Goal: Task Accomplishment & Management: Use online tool/utility

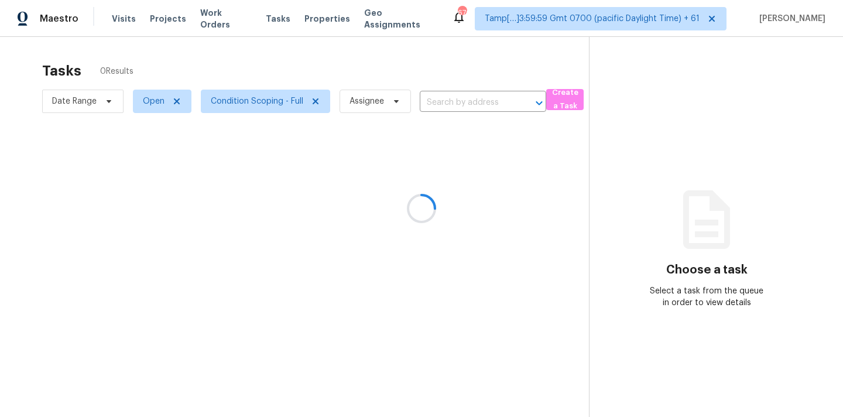
click at [440, 101] on div at bounding box center [421, 208] width 843 height 417
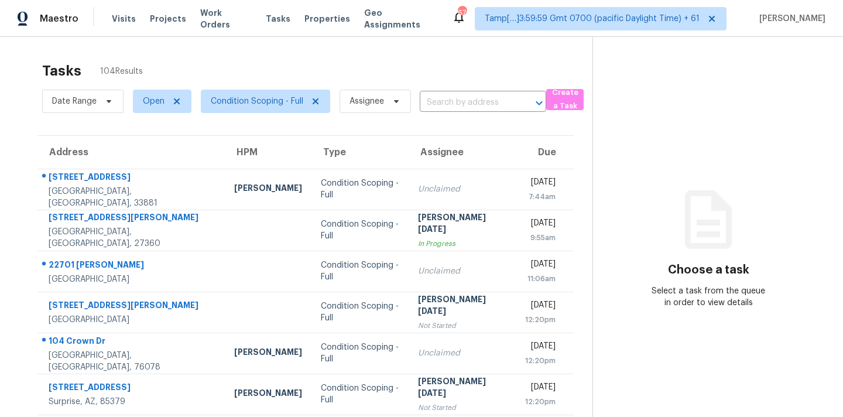
click at [440, 105] on input "text" at bounding box center [467, 103] width 94 height 18
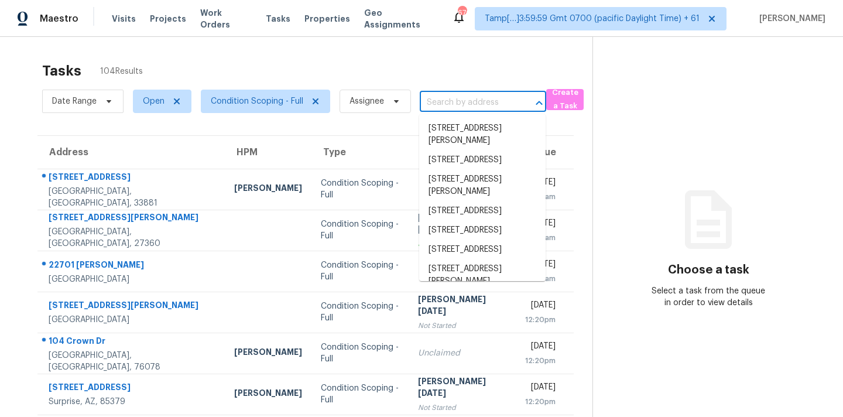
paste input "[STREET_ADDRESS]"
type input "[STREET_ADDRESS]"
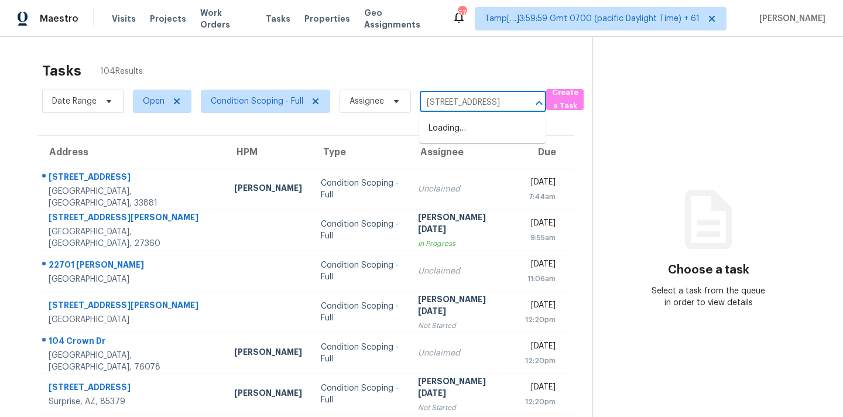
scroll to position [0, 68]
click at [448, 134] on li "[STREET_ADDRESS]" at bounding box center [482, 128] width 126 height 19
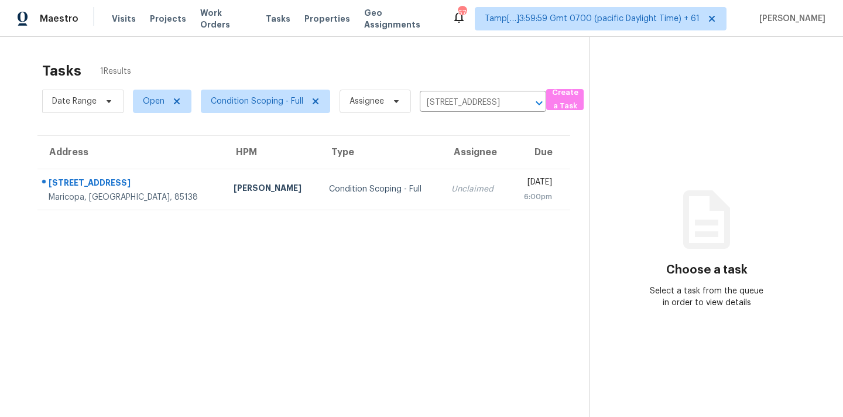
click at [446, 187] on td "Unclaimed" at bounding box center [475, 189] width 67 height 41
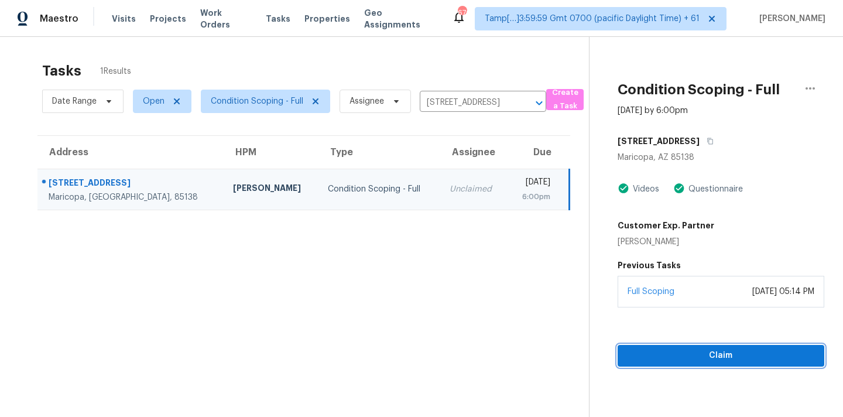
click at [723, 359] on span "Claim" at bounding box center [721, 355] width 188 height 15
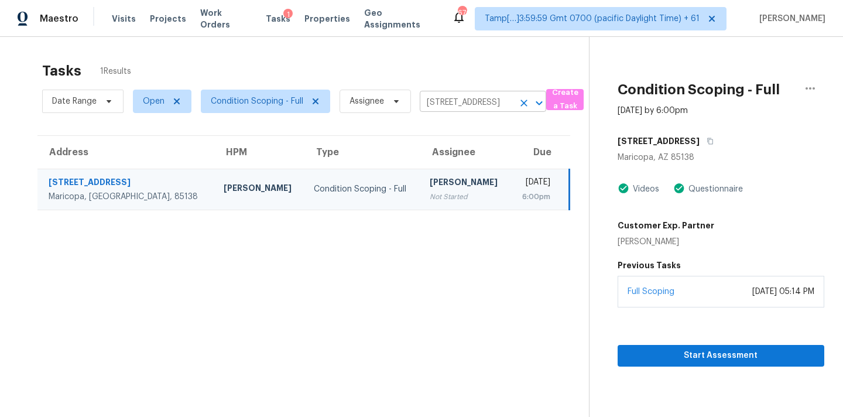
click at [444, 102] on input "[STREET_ADDRESS]" at bounding box center [467, 103] width 94 height 18
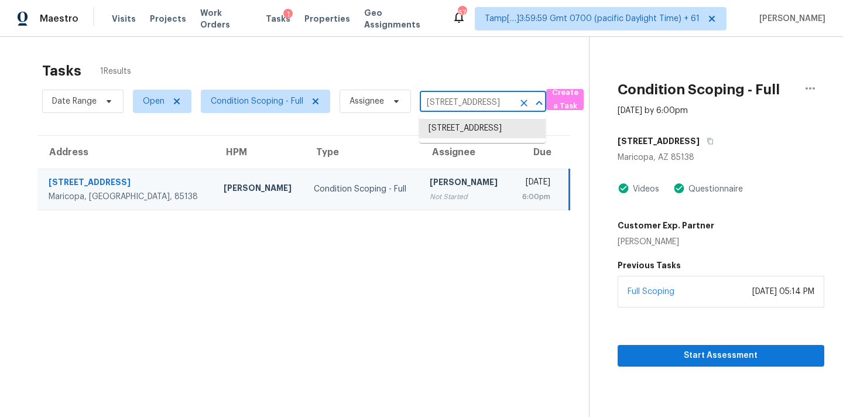
paste input "504 Weston St, Wylie, TX 7509"
type input "504 Weston St, Wylie, TX 75098"
click at [450, 136] on li "504 Weston St, Wylie, TX 75098" at bounding box center [482, 128] width 126 height 19
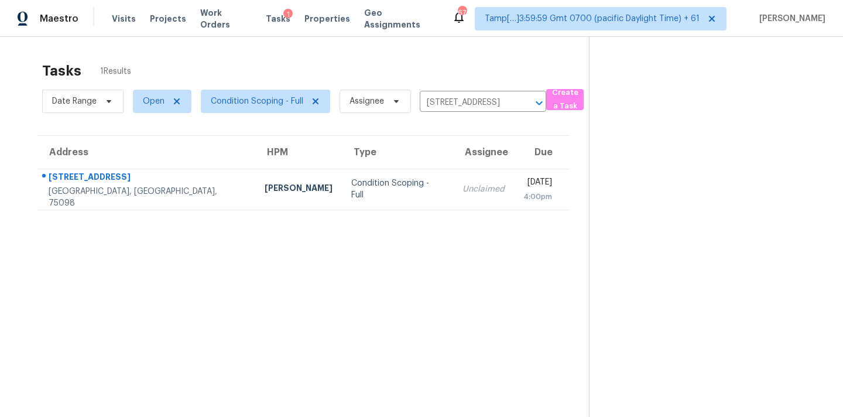
click at [523, 177] on div "[DATE]" at bounding box center [537, 183] width 29 height 15
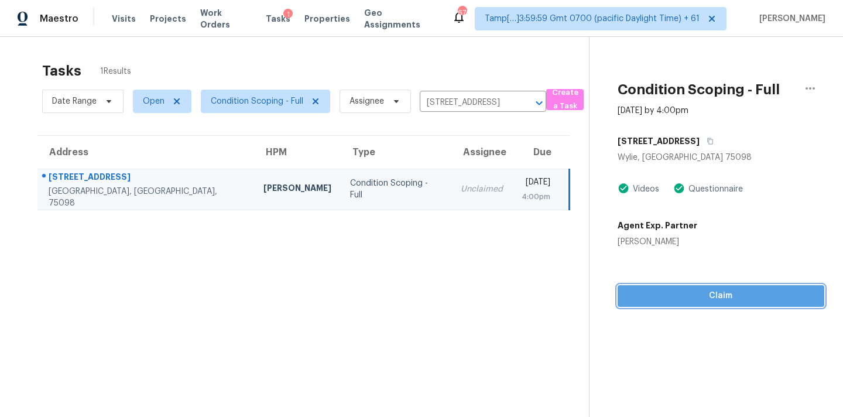
click at [701, 304] on button "Claim" at bounding box center [721, 296] width 207 height 22
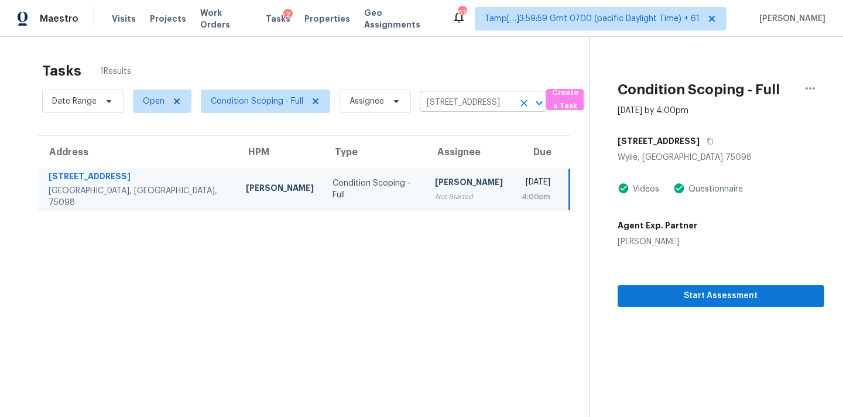
click at [437, 104] on input "504 Weston St, Wylie, TX 75098" at bounding box center [467, 103] width 94 height 18
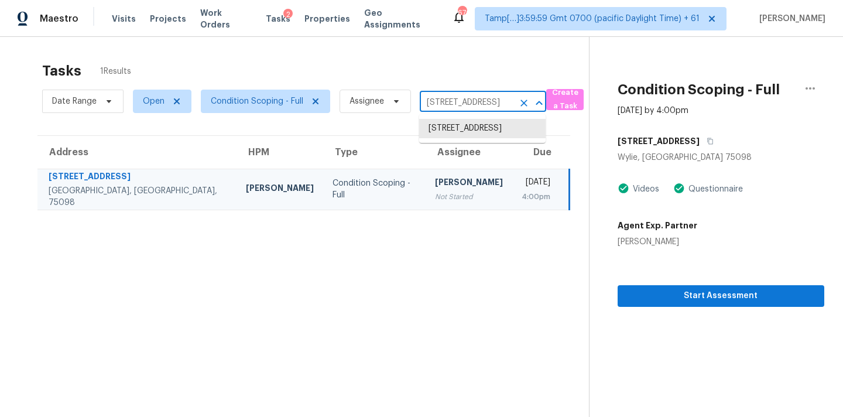
paste input "15121 W Arzon Way, Sun City West, AZ 85375"
type input "15121 W Arzon Way, Sun City West, AZ 85375"
click at [447, 124] on li "15121 W Arzon Way, Sun City West, AZ 85375" at bounding box center [482, 128] width 126 height 19
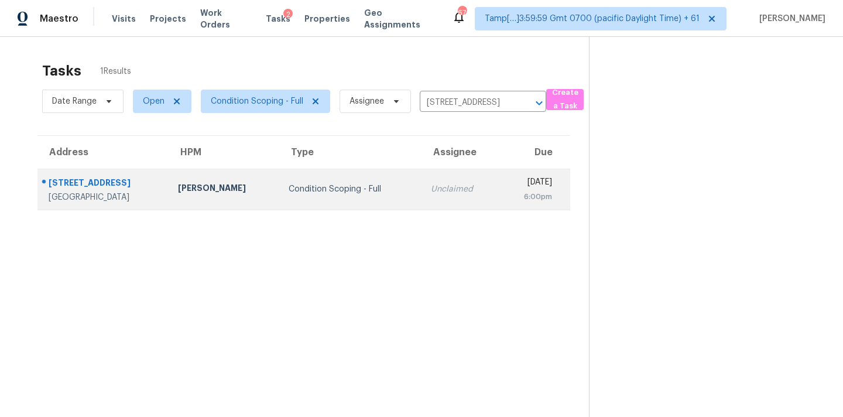
click at [425, 180] on td "Unclaimed" at bounding box center [461, 189] width 78 height 41
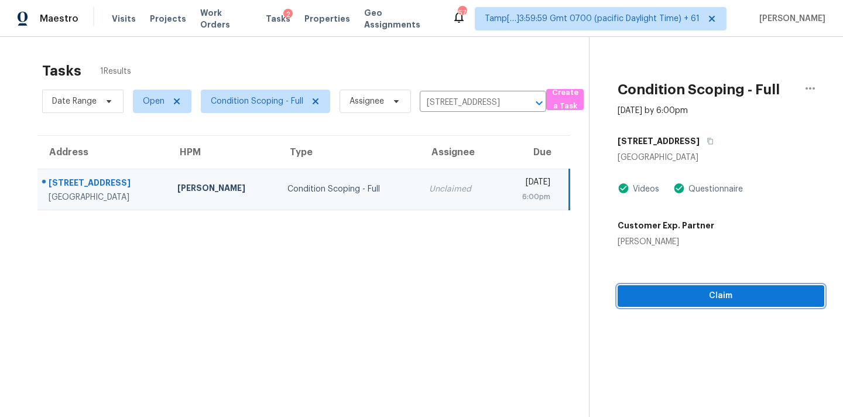
click at [724, 296] on span "Claim" at bounding box center [721, 296] width 188 height 15
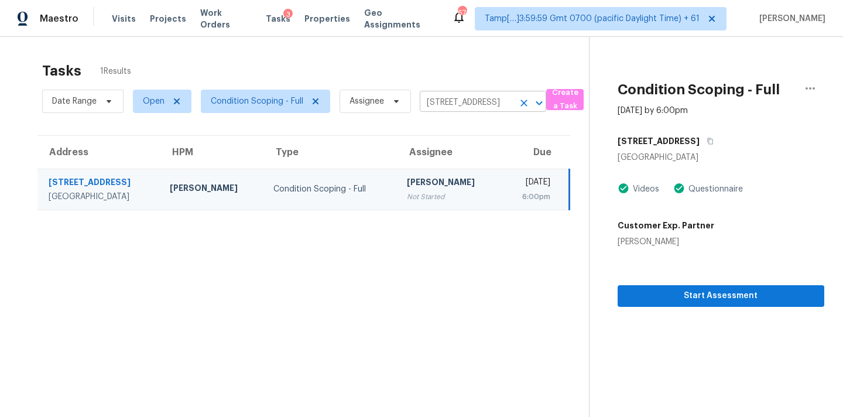
click at [448, 109] on input "15121 W Arzon Way, Sun City West, AZ 85375" at bounding box center [467, 103] width 94 height 18
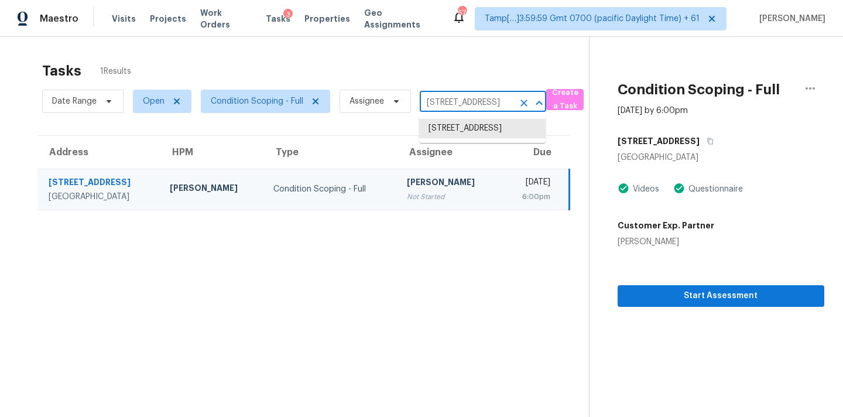
paste input "9025 Ferrell Rd, Zebulon, NC, 27597"
type input "9025 Ferrell Rd, Zebulon, NC, 27597"
click at [453, 132] on li "9025 Ferrell Rd, Zebulon, NC 27597" at bounding box center [482, 135] width 126 height 32
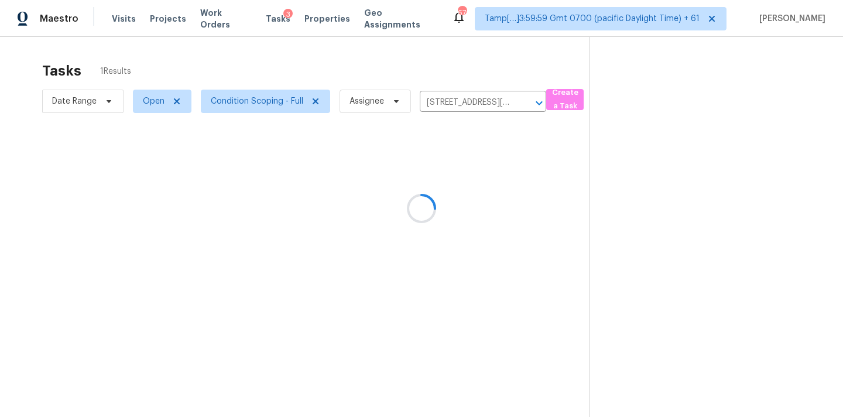
click at [453, 192] on div at bounding box center [421, 208] width 843 height 417
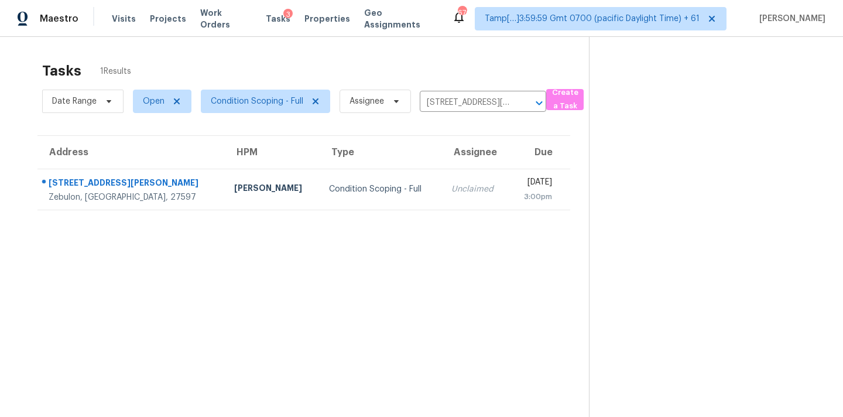
click at [509, 192] on td "Mon, Sep 22nd 2025 3:00pm" at bounding box center [539, 189] width 61 height 41
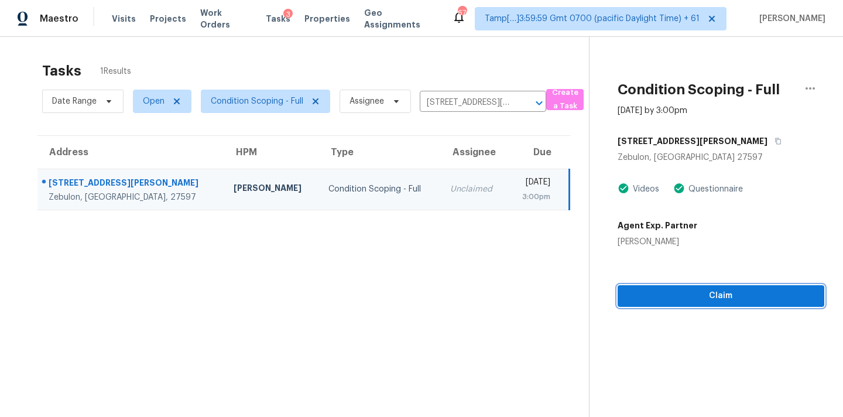
click at [692, 296] on span "Claim" at bounding box center [721, 296] width 188 height 15
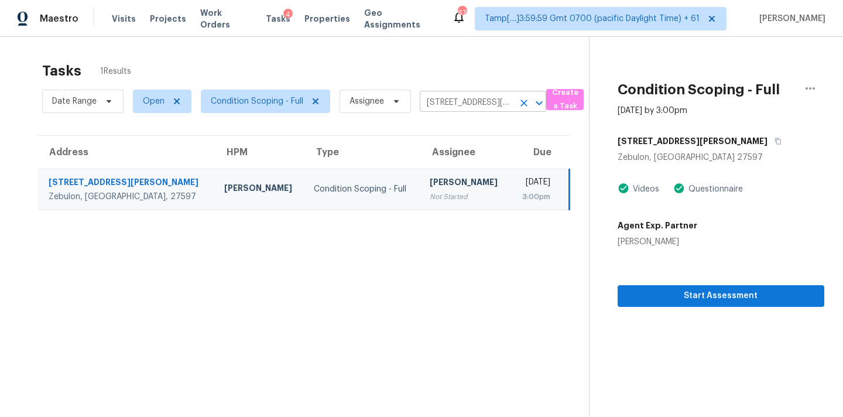
click at [442, 99] on input "9025 Ferrell Rd, Zebulon, NC 27597" at bounding box center [467, 103] width 94 height 18
paste input "13842 N 52nd Ave, Glendale, AZ, 85306"
type input "13842 N 52nd Ave, Glendale, AZ, 85306"
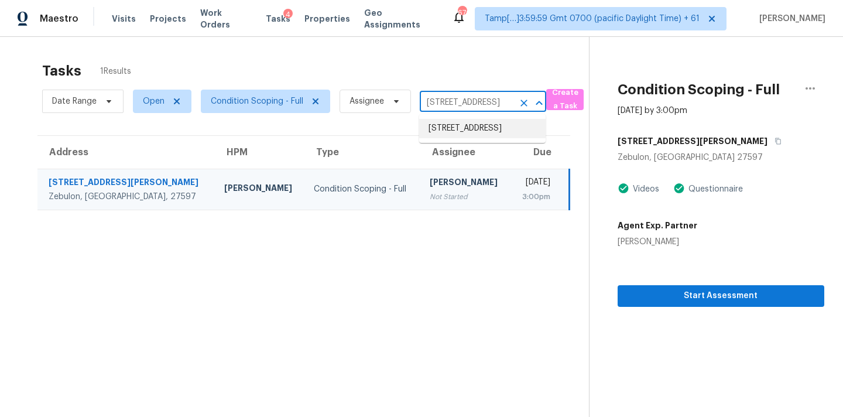
click at [447, 127] on li "13842 N 52nd Ave, Glendale, AZ 85306" at bounding box center [482, 128] width 126 height 19
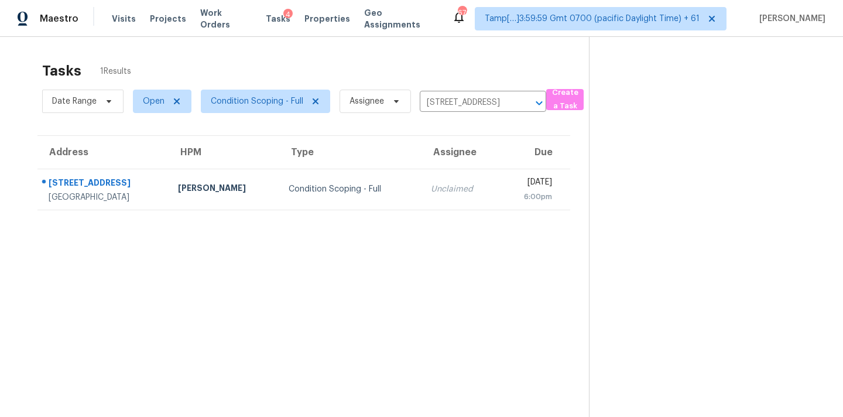
click at [438, 183] on td "Unclaimed" at bounding box center [461, 189] width 78 height 41
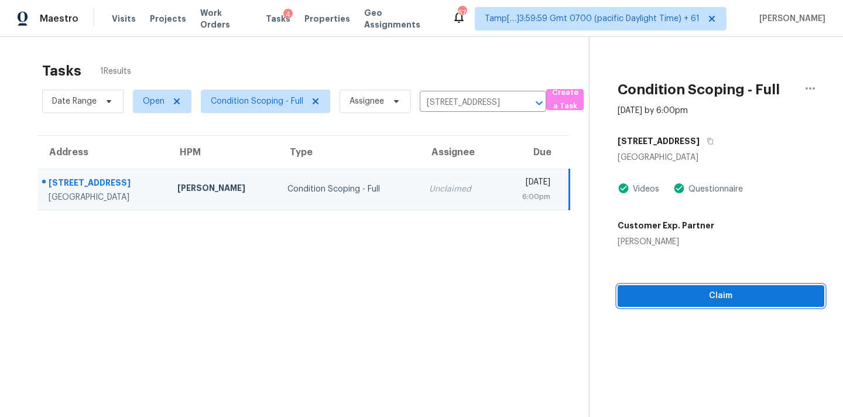
click at [670, 295] on span "Claim" at bounding box center [721, 296] width 188 height 15
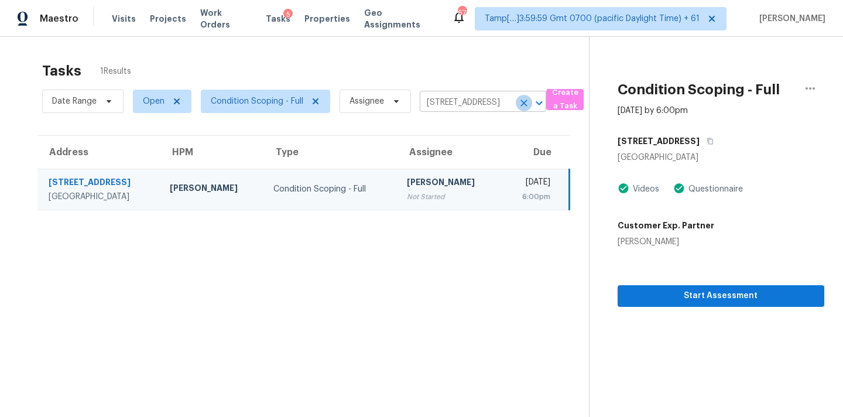
click at [525, 106] on icon "Clear" at bounding box center [524, 103] width 12 height 12
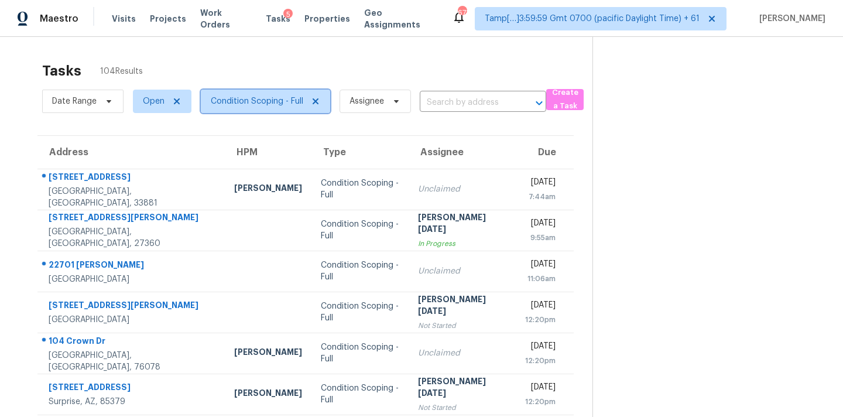
click at [265, 109] on span "Condition Scoping - Full" at bounding box center [265, 101] width 129 height 23
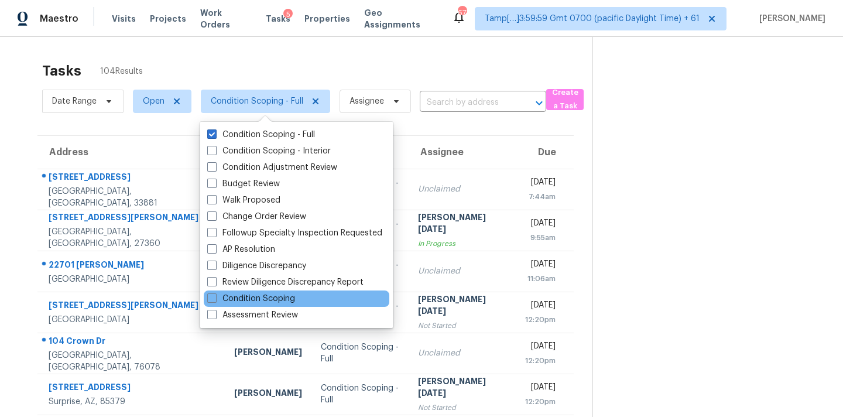
click at [253, 304] on div "Condition Scoping" at bounding box center [297, 298] width 186 height 16
click at [256, 293] on label "Condition Scoping" at bounding box center [251, 299] width 88 height 12
click at [215, 293] on input "Condition Scoping" at bounding box center [211, 297] width 8 height 8
checkbox input "true"
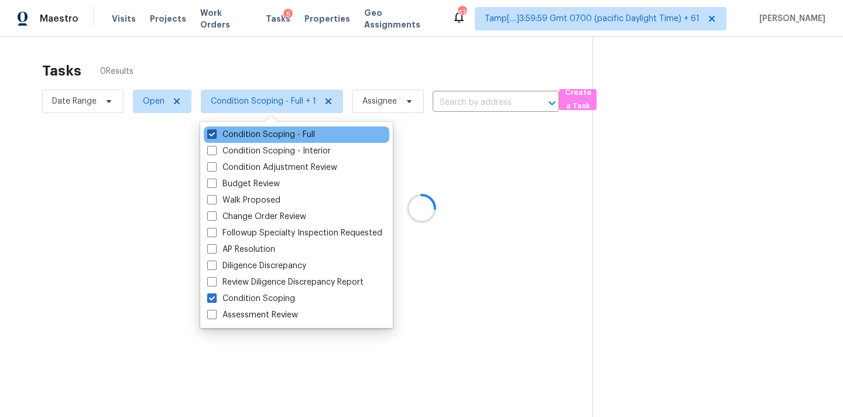
click at [306, 133] on label "Condition Scoping - Full" at bounding box center [261, 135] width 108 height 12
click at [215, 133] on input "Condition Scoping - Full" at bounding box center [211, 133] width 8 height 8
checkbox input "false"
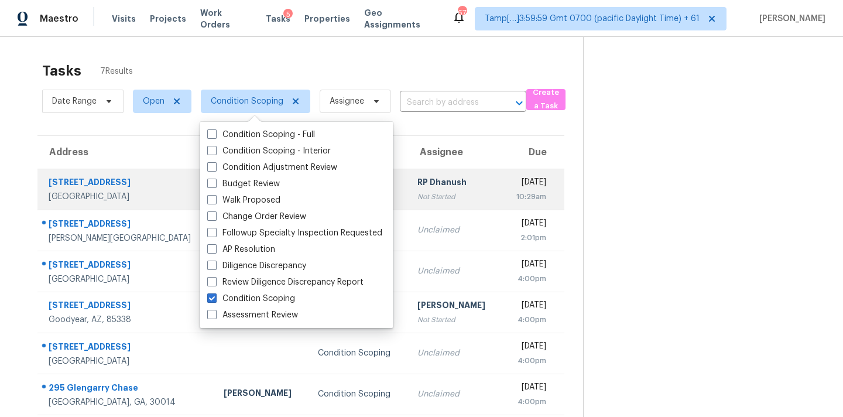
click at [439, 200] on td "RP Dhanush Not Started" at bounding box center [455, 189] width 94 height 41
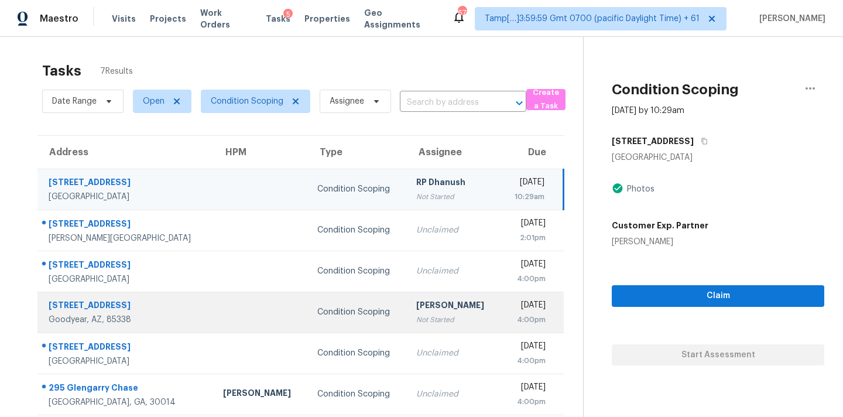
scroll to position [48, 0]
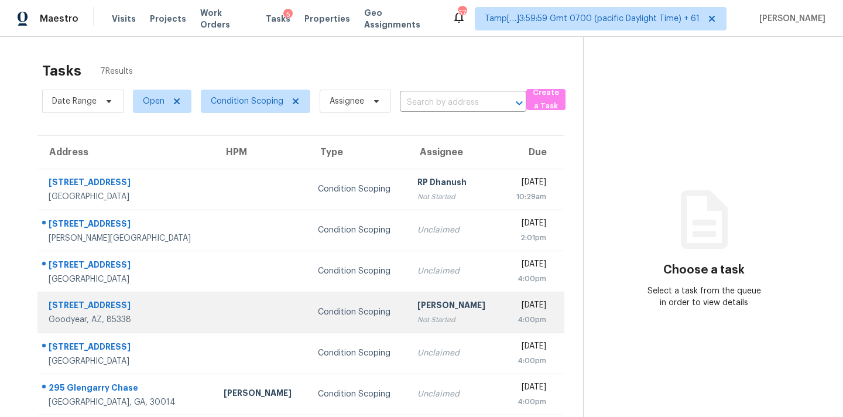
scroll to position [48, 0]
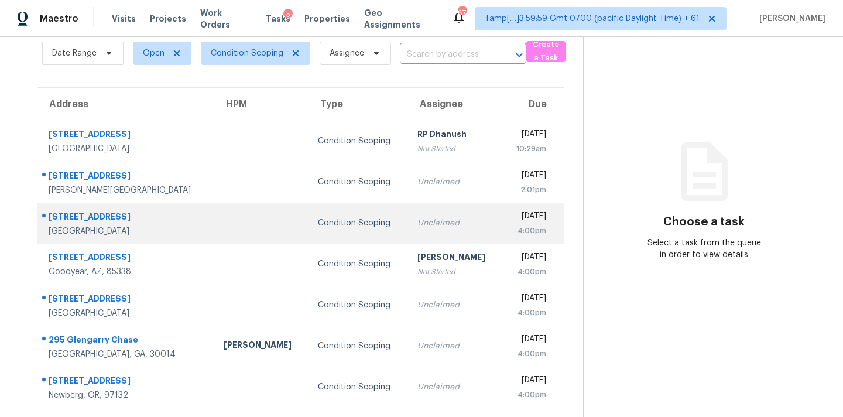
click at [334, 218] on div "Condition Scoping" at bounding box center [358, 223] width 81 height 12
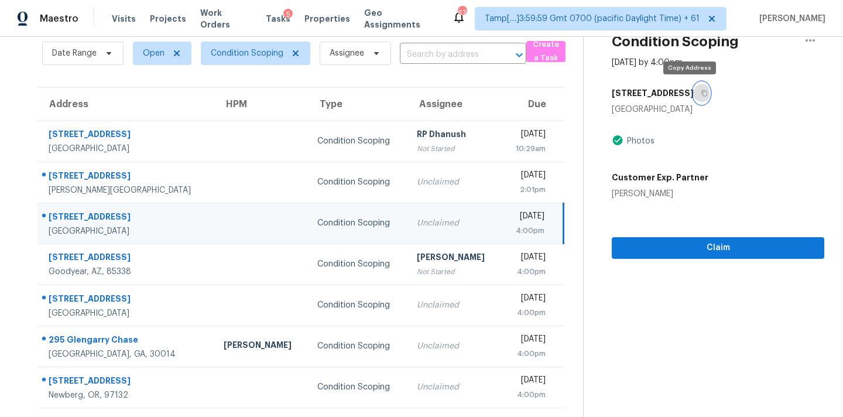
click at [694, 98] on button "button" at bounding box center [702, 93] width 16 height 21
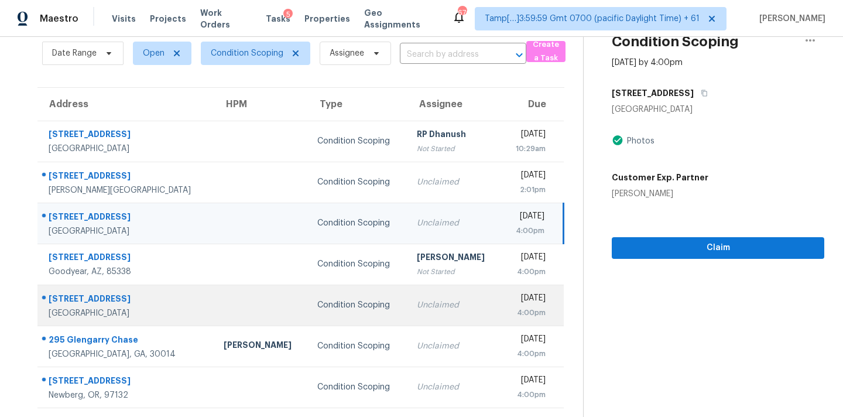
click at [417, 303] on div "Unclaimed" at bounding box center [455, 305] width 76 height 12
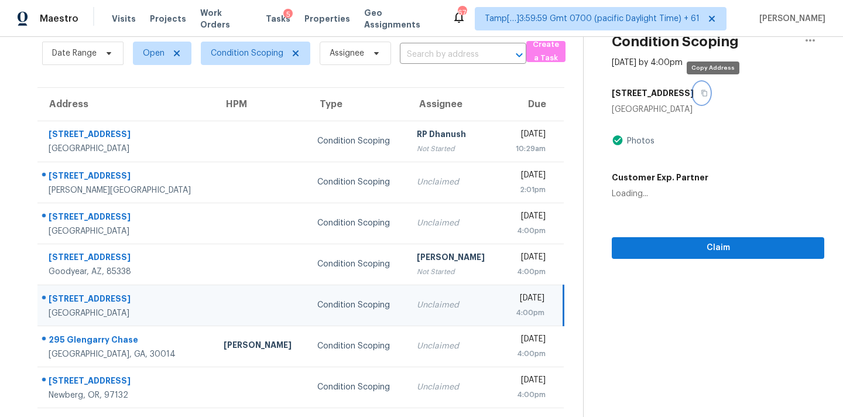
click at [708, 95] on icon "button" at bounding box center [704, 93] width 7 height 7
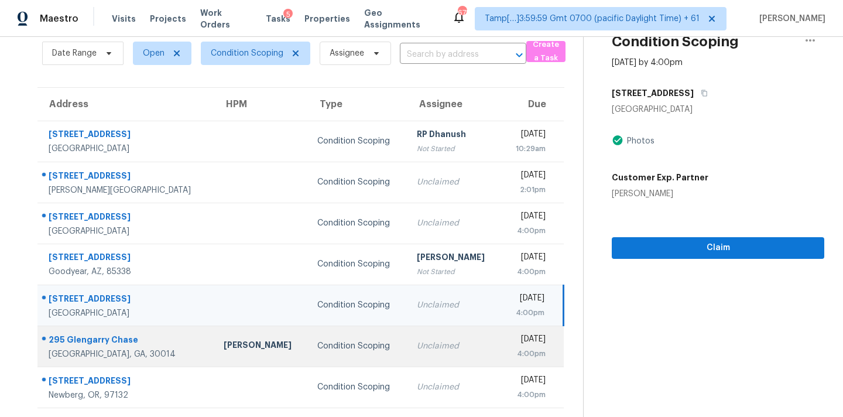
click at [422, 354] on td "Unclaimed" at bounding box center [454, 346] width 94 height 41
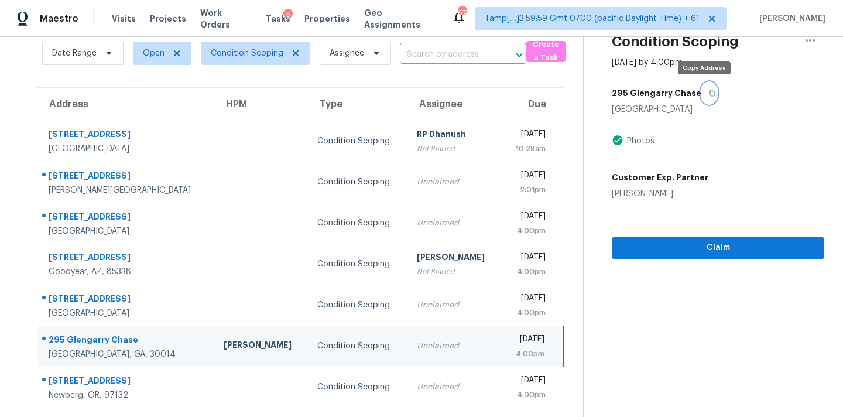
click at [708, 95] on icon "button" at bounding box center [711, 93] width 7 height 7
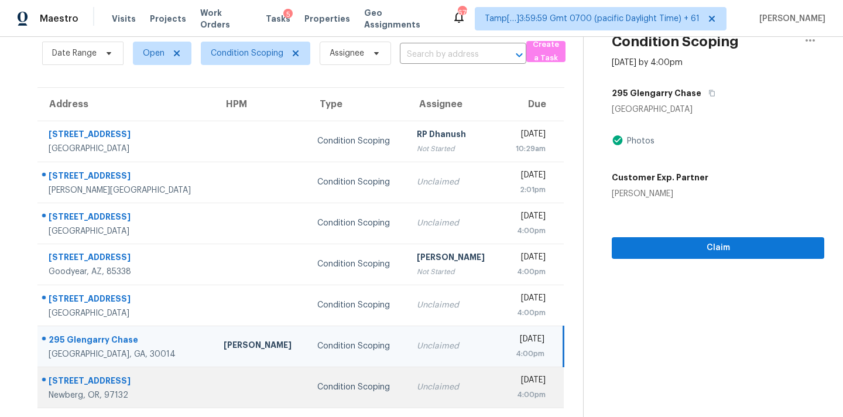
click at [417, 387] on div "Unclaimed" at bounding box center [455, 387] width 76 height 12
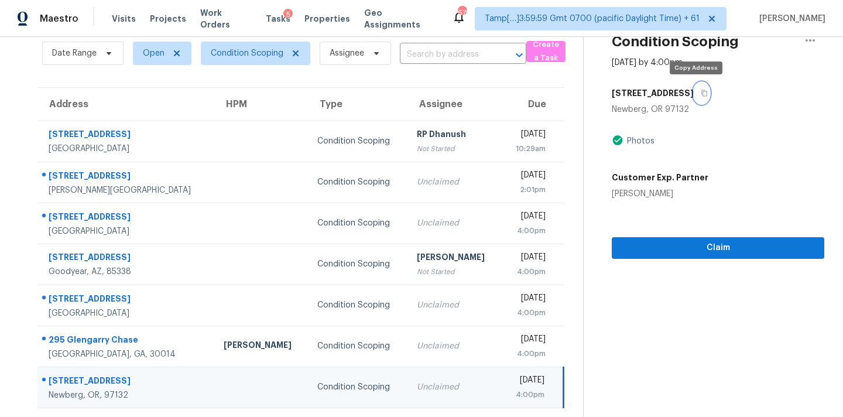
click at [701, 94] on button "button" at bounding box center [702, 93] width 16 height 21
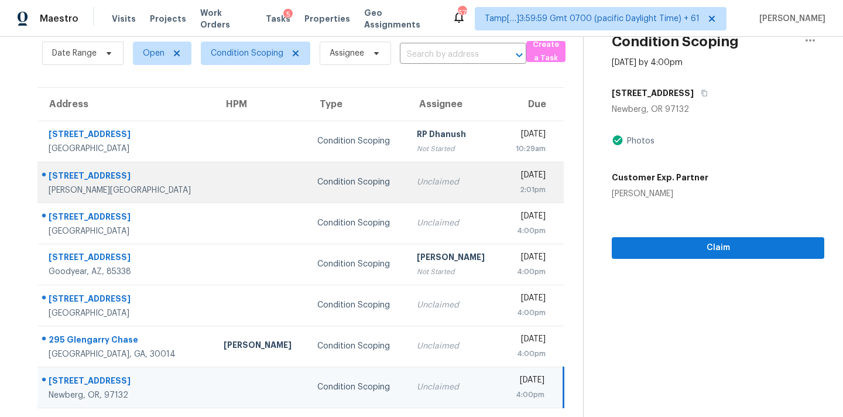
click at [407, 193] on td "Unclaimed" at bounding box center [454, 182] width 94 height 41
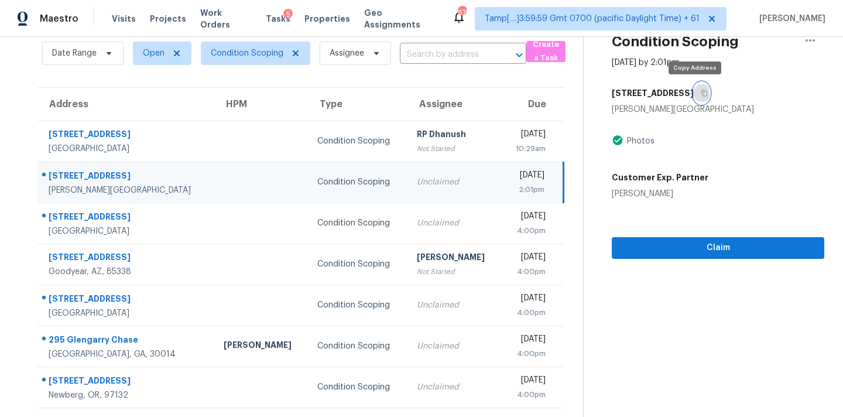
click at [701, 95] on icon "button" at bounding box center [704, 93] width 7 height 7
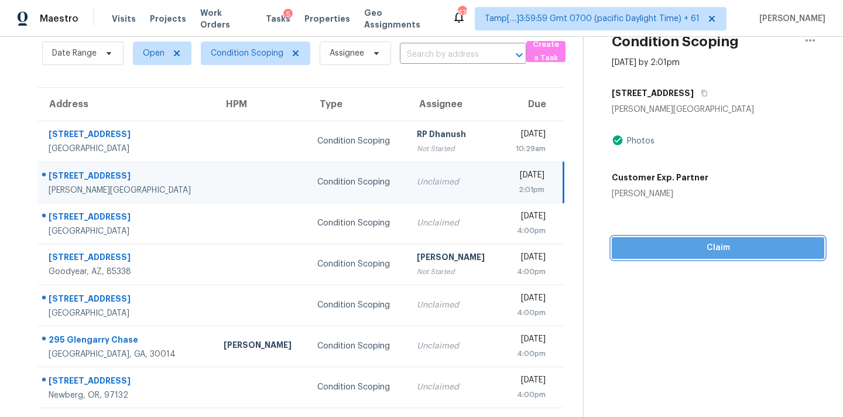
click at [649, 245] on span "Claim" at bounding box center [718, 248] width 194 height 15
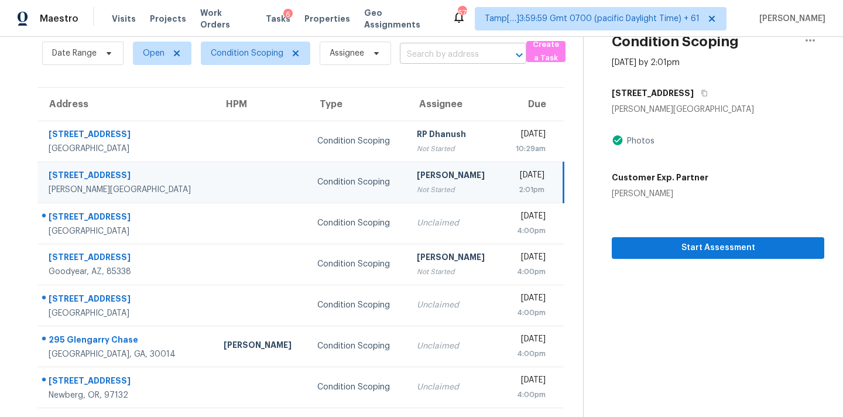
click at [410, 53] on input "text" at bounding box center [447, 55] width 94 height 18
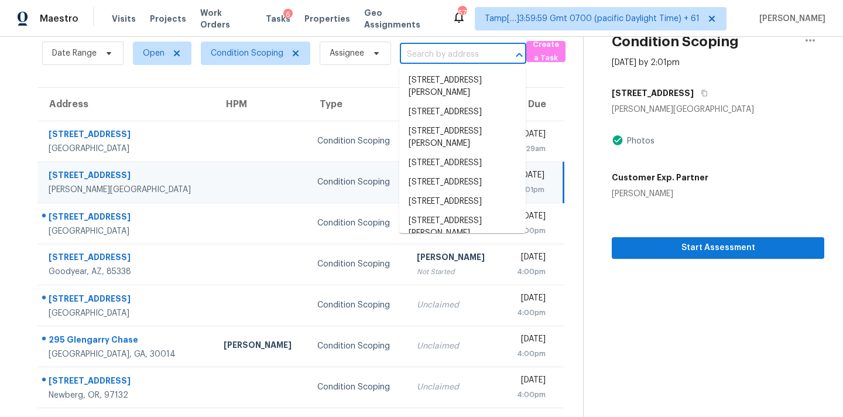
paste input "[STREET_ADDRESS]"
type input "[STREET_ADDRESS]"
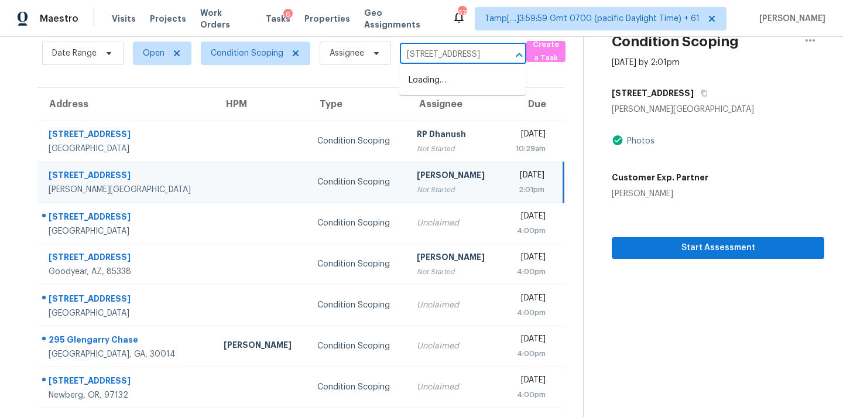
scroll to position [0, 68]
click at [452, 87] on li "[STREET_ADDRESS]" at bounding box center [462, 80] width 126 height 19
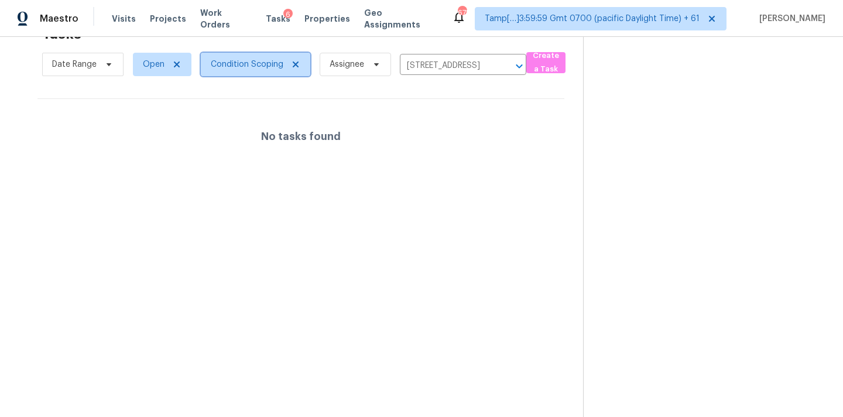
click at [270, 67] on span "Condition Scoping" at bounding box center [247, 65] width 73 height 12
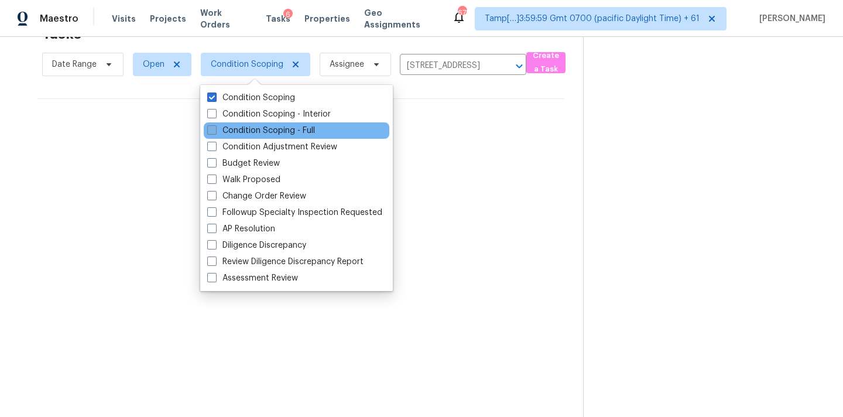
click at [309, 129] on label "Condition Scoping - Full" at bounding box center [261, 131] width 108 height 12
click at [215, 129] on input "Condition Scoping - Full" at bounding box center [211, 129] width 8 height 8
checkbox input "true"
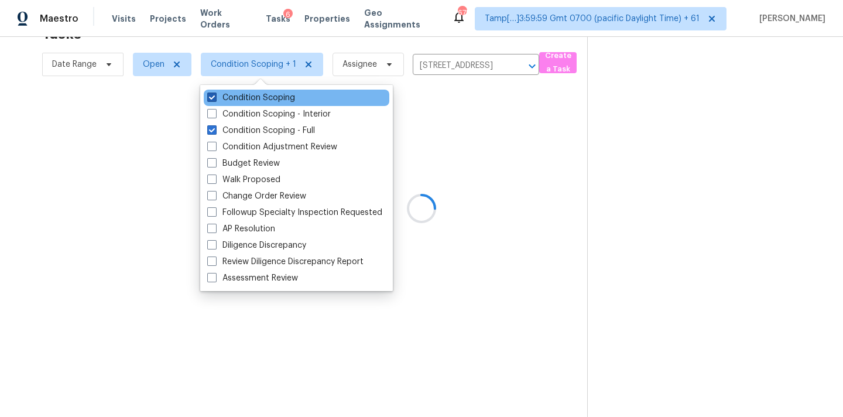
click at [277, 102] on label "Condition Scoping" at bounding box center [251, 98] width 88 height 12
click at [215, 100] on input "Condition Scoping" at bounding box center [211, 96] width 8 height 8
checkbox input "false"
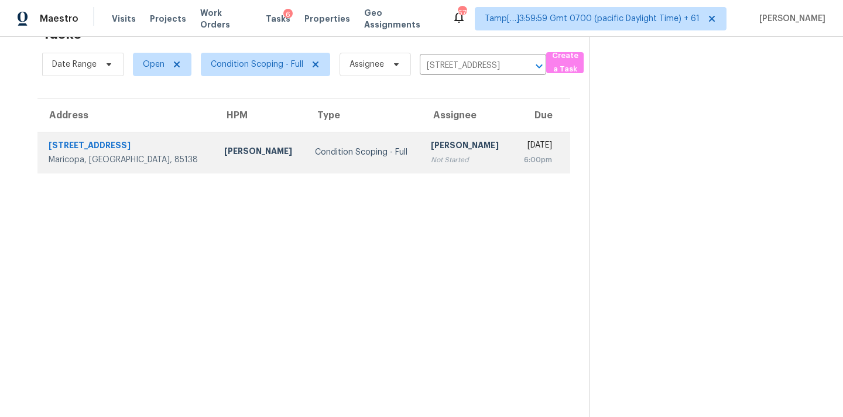
click at [431, 143] on div "[PERSON_NAME]" at bounding box center [467, 146] width 72 height 15
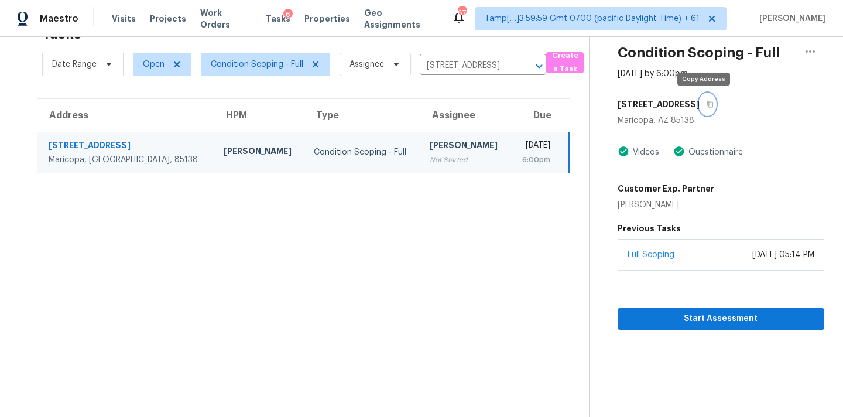
click at [707, 105] on icon "button" at bounding box center [710, 104] width 7 height 7
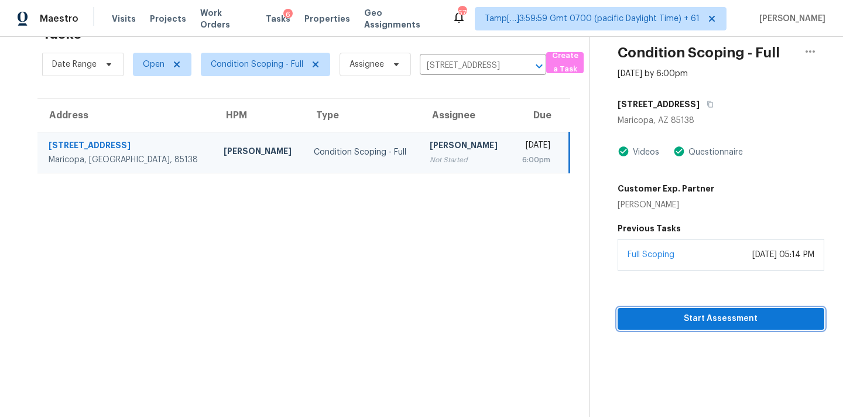
click at [666, 315] on span "Start Assessment" at bounding box center [721, 318] width 188 height 15
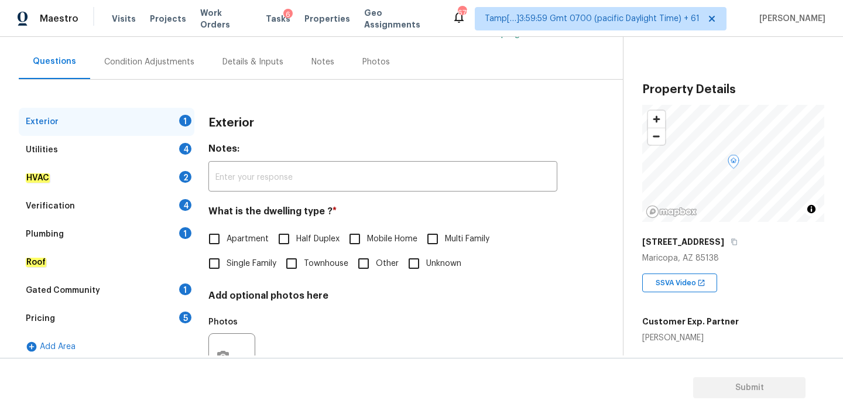
scroll to position [138, 0]
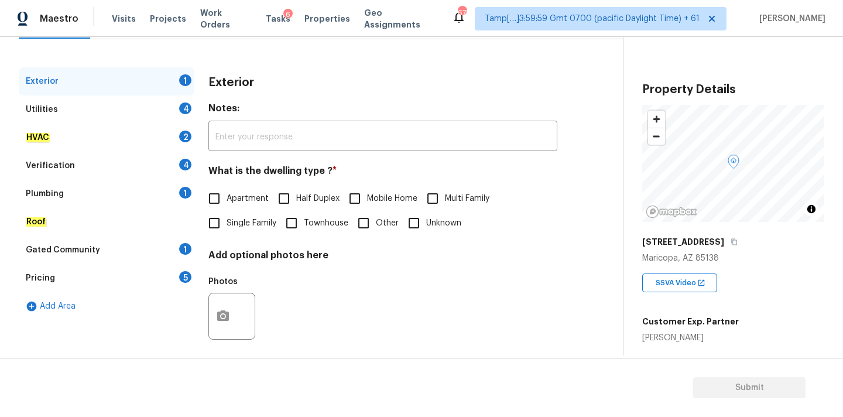
click at [241, 222] on span "Single Family" at bounding box center [252, 223] width 50 height 12
click at [227, 222] on input "Single Family" at bounding box center [214, 223] width 25 height 25
checkbox input "true"
click at [101, 278] on div "Pricing 5" at bounding box center [107, 278] width 176 height 28
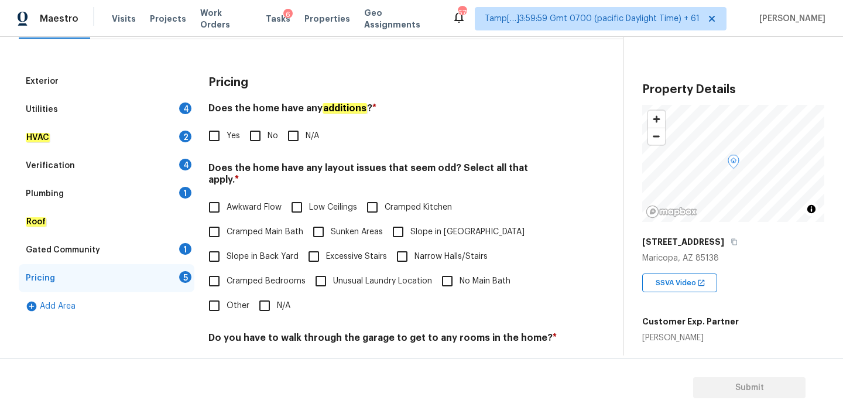
click at [445, 226] on span "Slope in [GEOGRAPHIC_DATA]" at bounding box center [467, 232] width 114 height 12
click at [410, 225] on input "Slope in [GEOGRAPHIC_DATA]" at bounding box center [398, 232] width 25 height 25
checkbox input "true"
click at [253, 132] on input "No" at bounding box center [255, 136] width 25 height 25
checkbox input "true"
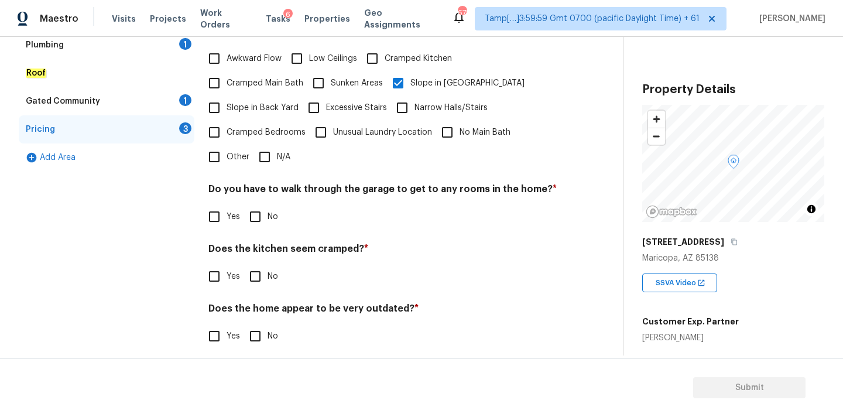
scroll to position [286, 0]
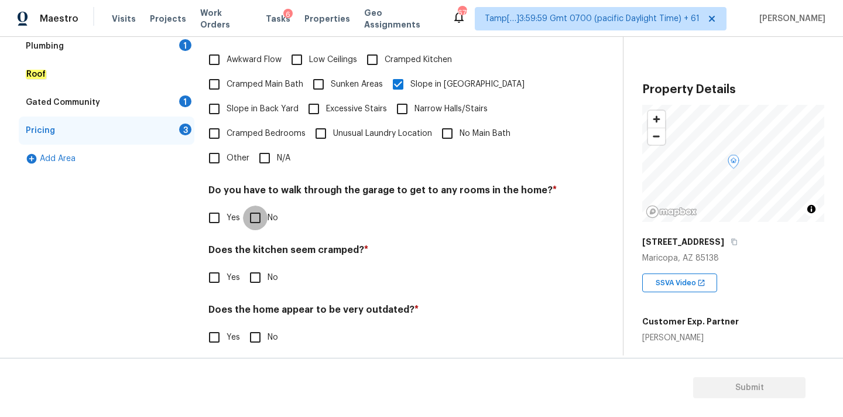
click at [262, 208] on input "No" at bounding box center [255, 217] width 25 height 25
checkbox input "true"
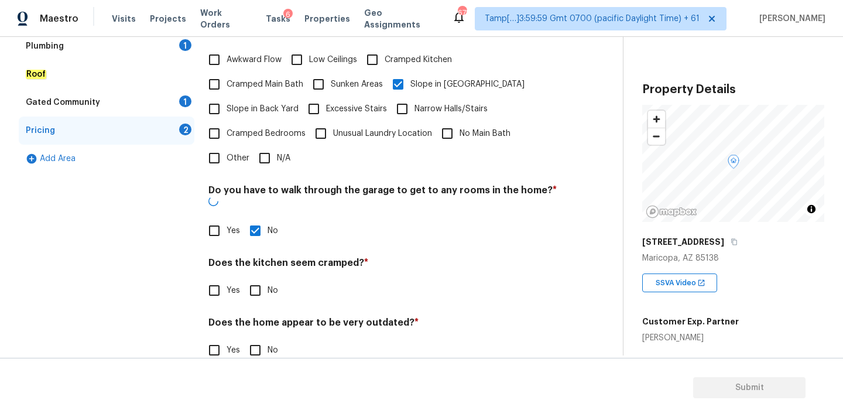
click at [258, 278] on input "No" at bounding box center [255, 290] width 25 height 25
checkbox input "true"
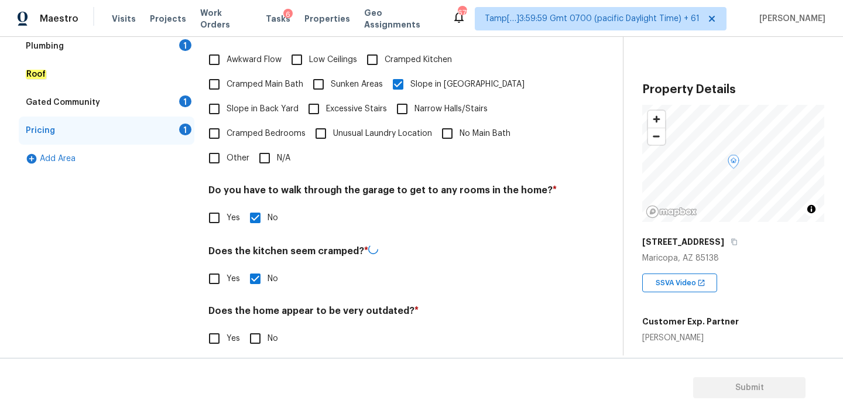
click at [258, 330] on input "No" at bounding box center [255, 338] width 25 height 25
checkbox input "true"
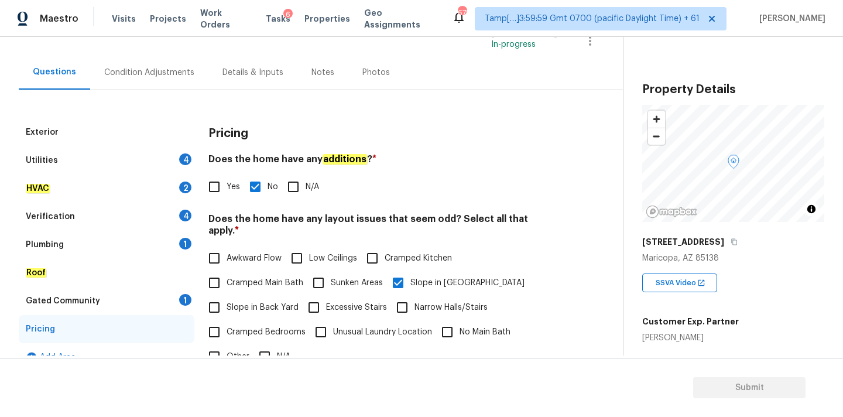
scroll to position [83, 0]
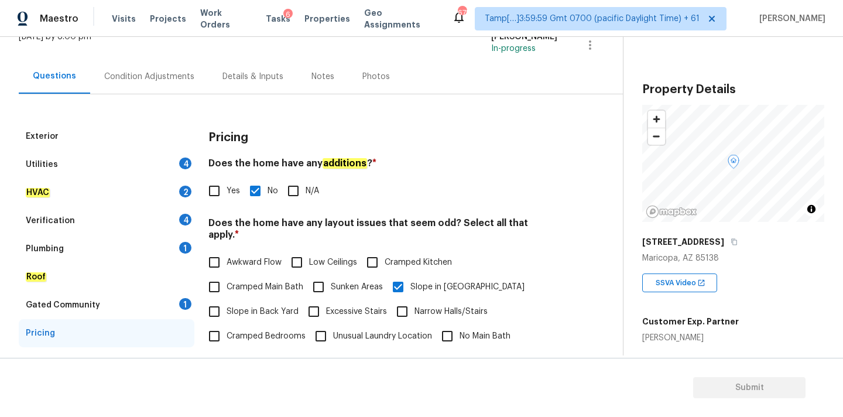
click at [163, 78] on div "Condition Adjustments" at bounding box center [149, 77] width 90 height 12
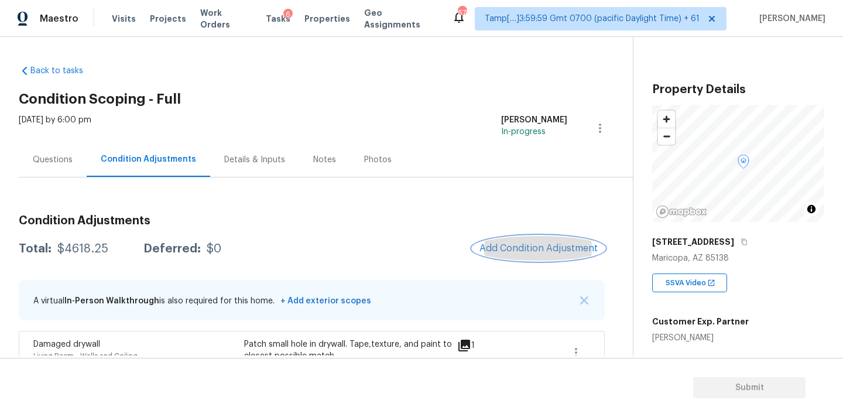
click at [506, 245] on span "Add Condition Adjustment" at bounding box center [538, 248] width 118 height 11
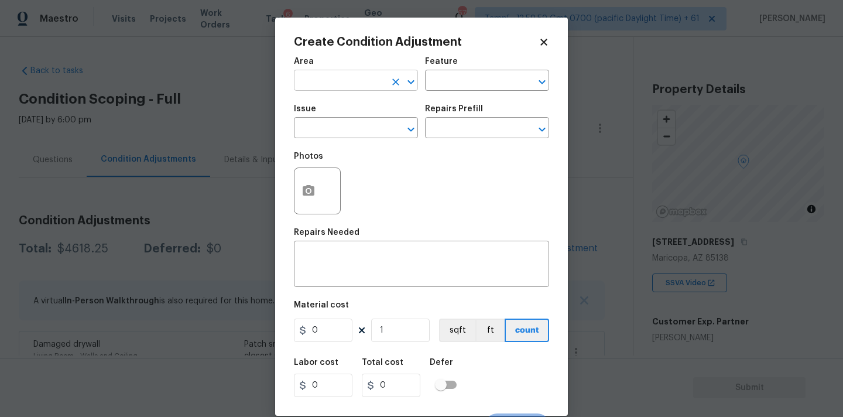
click at [343, 80] on input "text" at bounding box center [339, 82] width 91 height 18
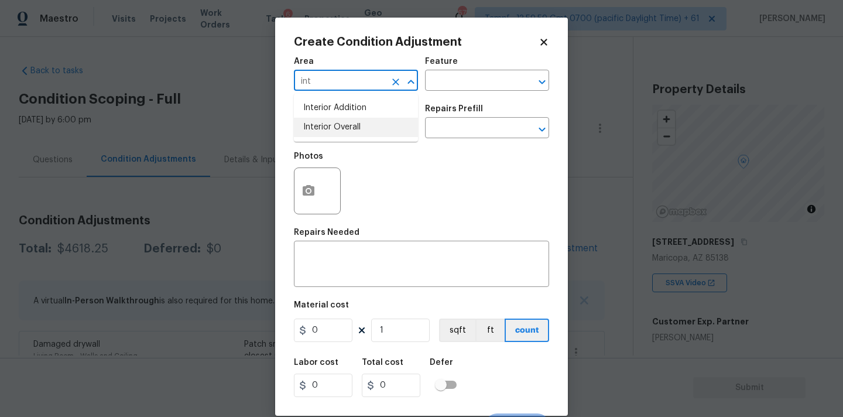
click at [334, 132] on li "Interior Overall" at bounding box center [356, 127] width 124 height 19
type input "Interior Overall"
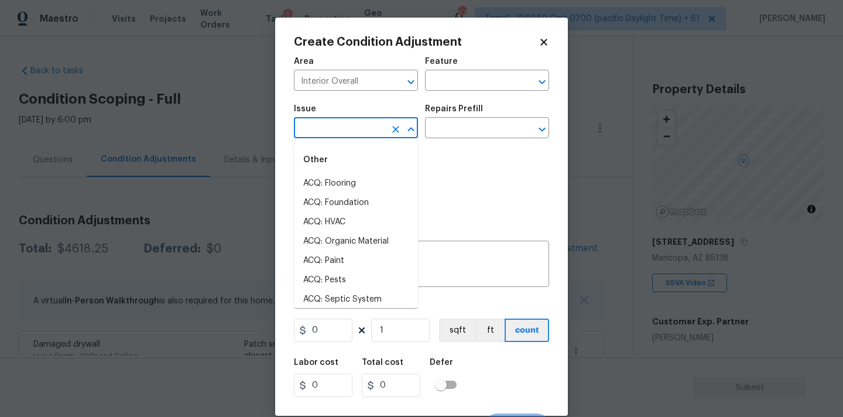
click at [337, 132] on input "text" at bounding box center [339, 129] width 91 height 18
click at [311, 181] on li "Light Pet Odor" at bounding box center [356, 183] width 124 height 19
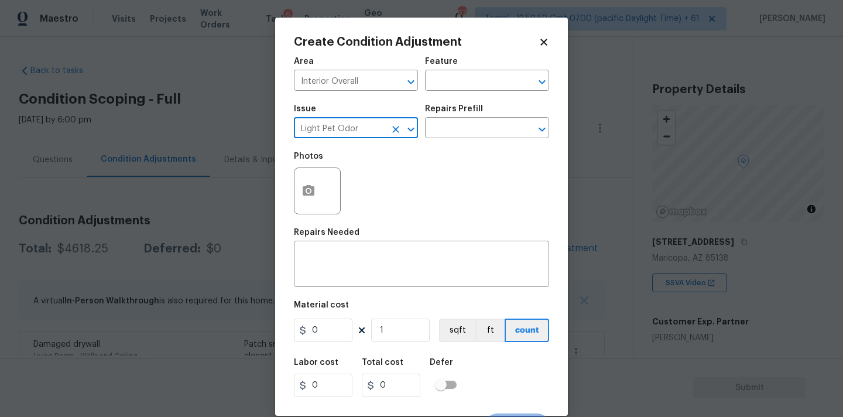
type input "Light Pet Odor"
click at [505, 119] on div "Repairs Prefill" at bounding box center [487, 112] width 124 height 15
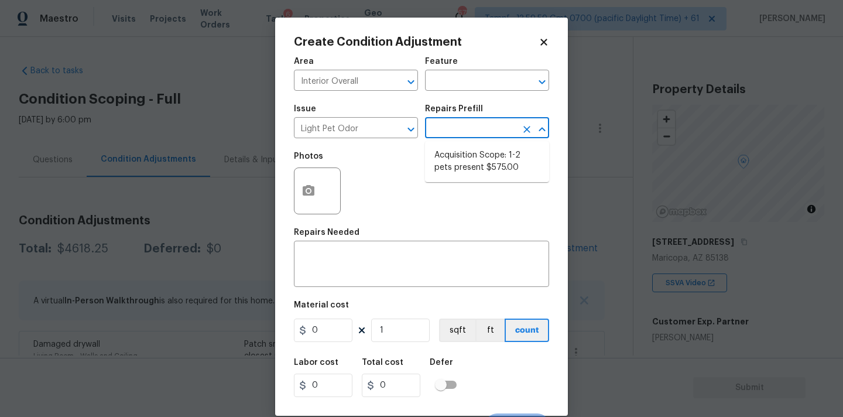
click at [498, 131] on input "text" at bounding box center [470, 129] width 91 height 18
click at [484, 160] on li "Acquisition Scope: 1-2 pets present $575.00" at bounding box center [487, 162] width 124 height 32
type textarea "Acquisition Scope: 1-2 pets present"
type input "575"
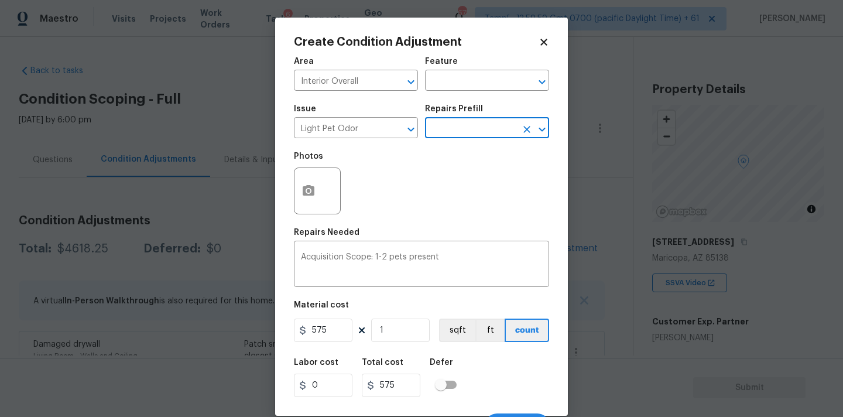
scroll to position [20, 0]
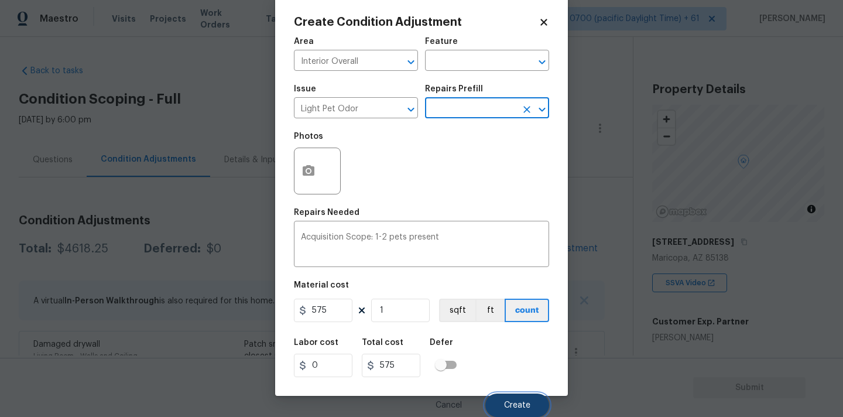
click at [508, 402] on span "Create" at bounding box center [517, 405] width 26 height 9
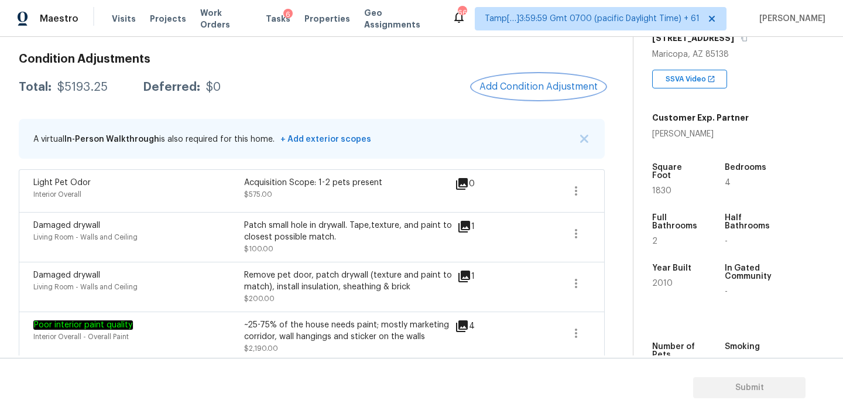
scroll to position [265, 0]
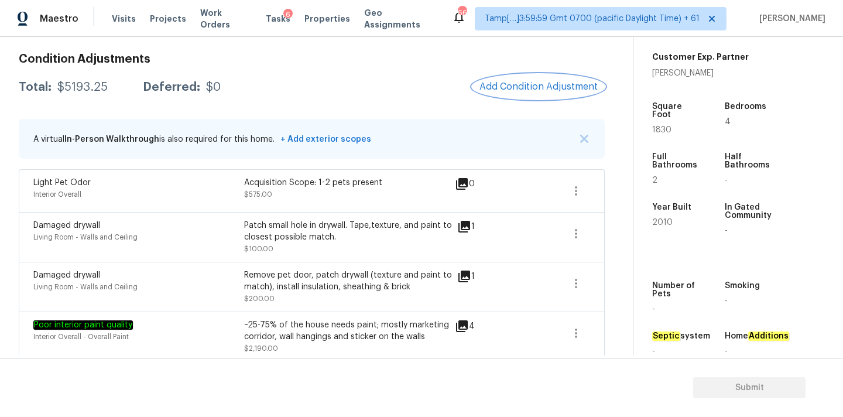
click at [518, 83] on span "Add Condition Adjustment" at bounding box center [538, 86] width 118 height 11
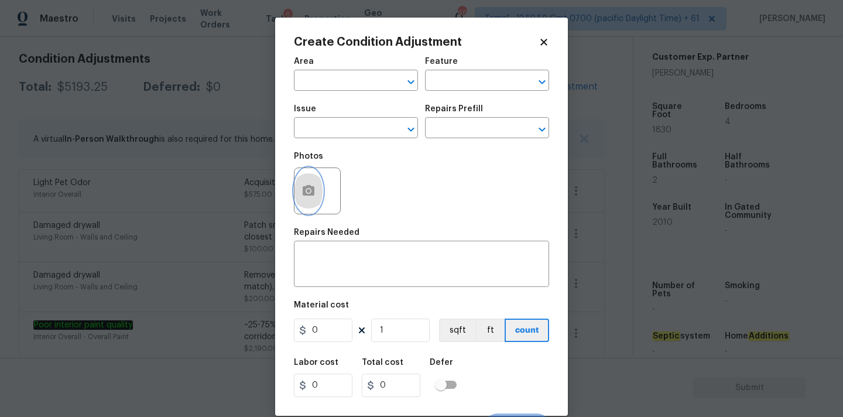
click at [303, 188] on icon "button" at bounding box center [309, 190] width 12 height 11
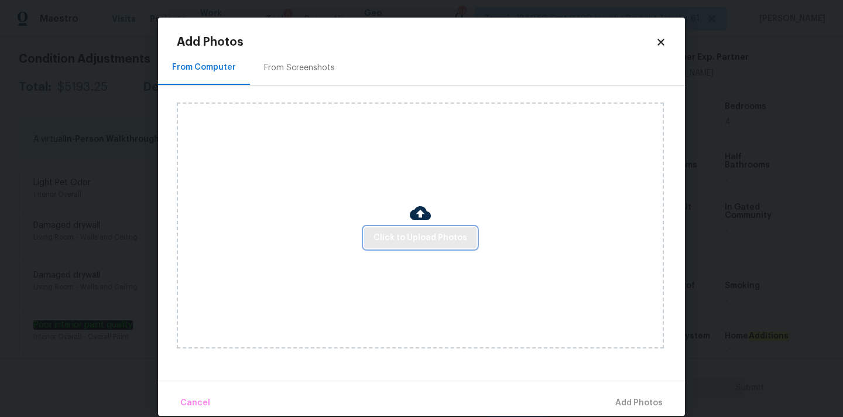
click at [366, 231] on button "Click to Upload Photos" at bounding box center [420, 238] width 112 height 22
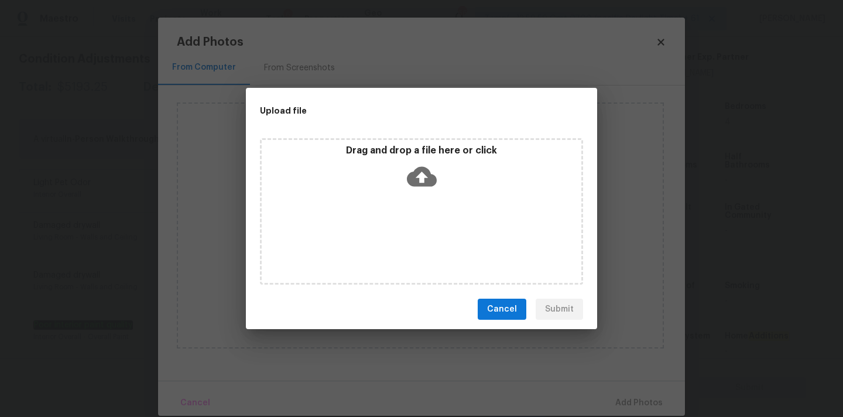
click at [417, 173] on icon at bounding box center [422, 177] width 30 height 20
click at [507, 306] on span "Cancel" at bounding box center [502, 309] width 30 height 15
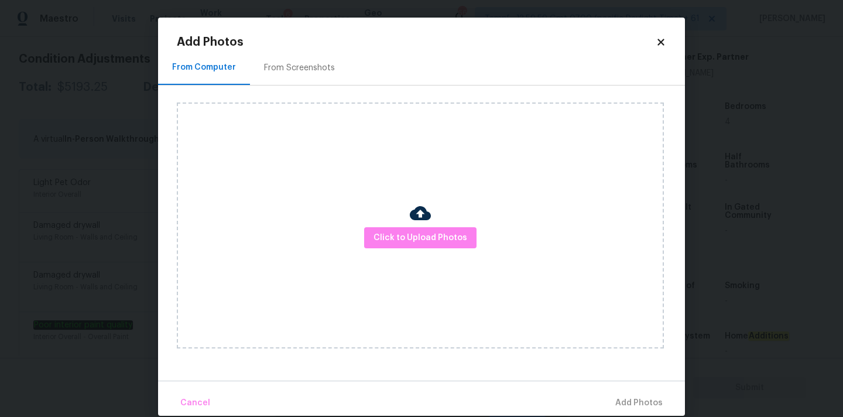
click at [286, 60] on div "From Screenshots" at bounding box center [299, 67] width 99 height 35
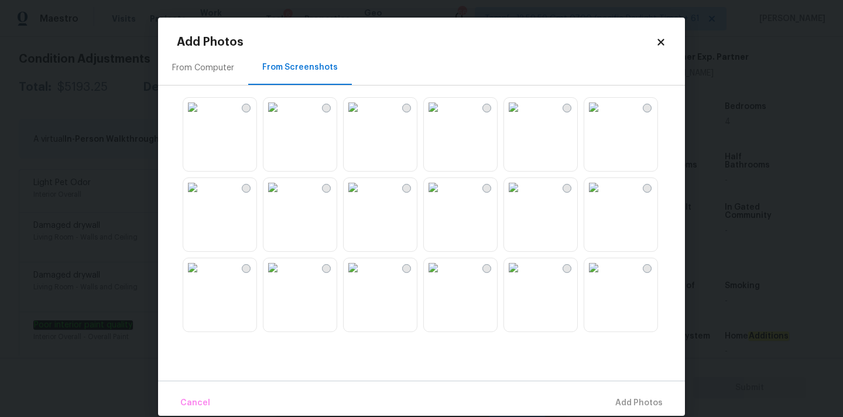
click at [523, 117] on img at bounding box center [513, 107] width 19 height 19
click at [202, 197] on img at bounding box center [192, 187] width 19 height 19
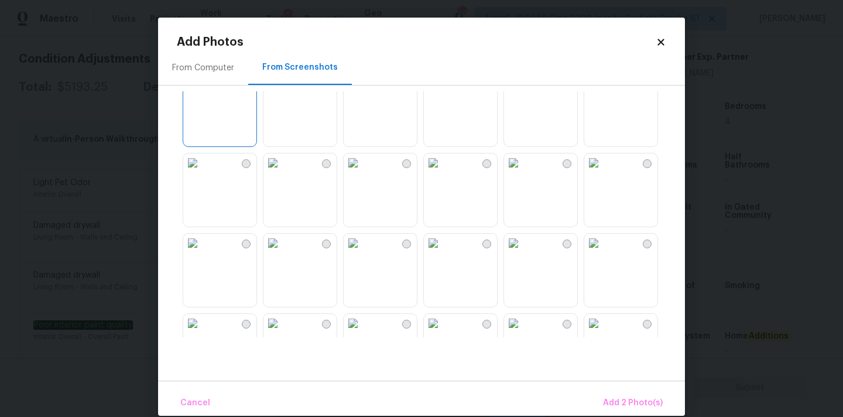
scroll to position [149, 0]
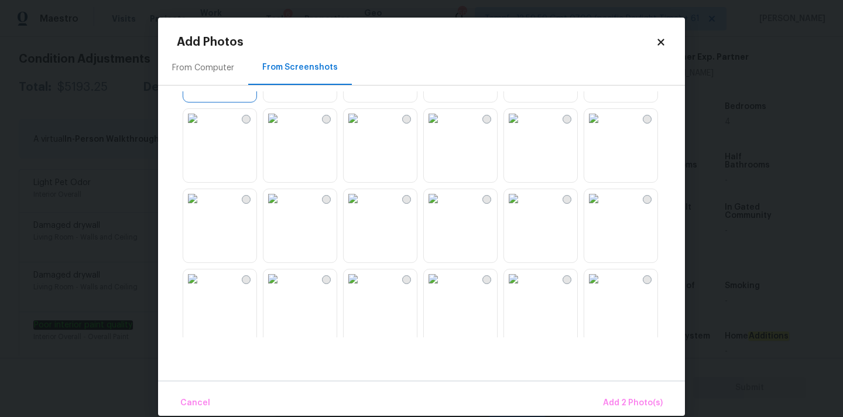
click at [443, 128] on img at bounding box center [433, 118] width 19 height 19
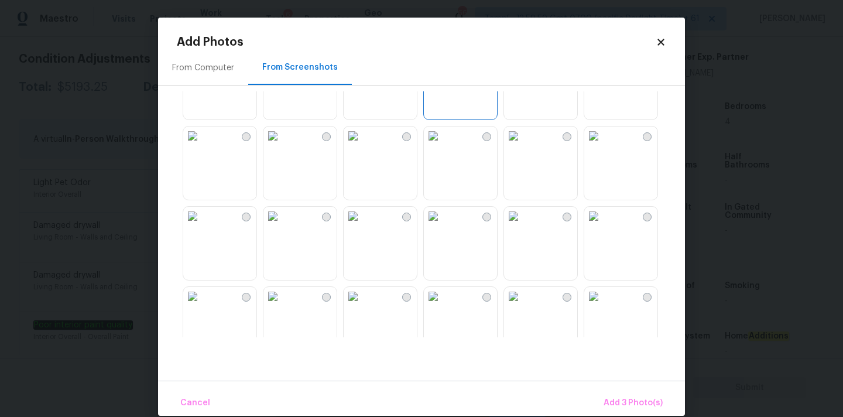
scroll to position [257, 0]
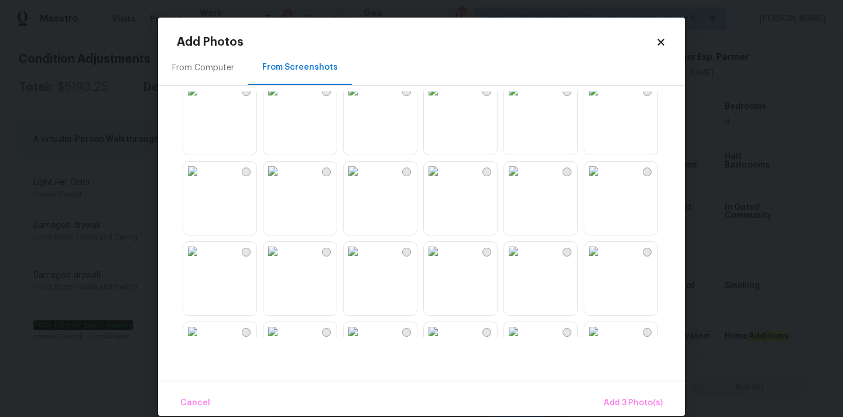
click at [282, 180] on img at bounding box center [272, 171] width 19 height 19
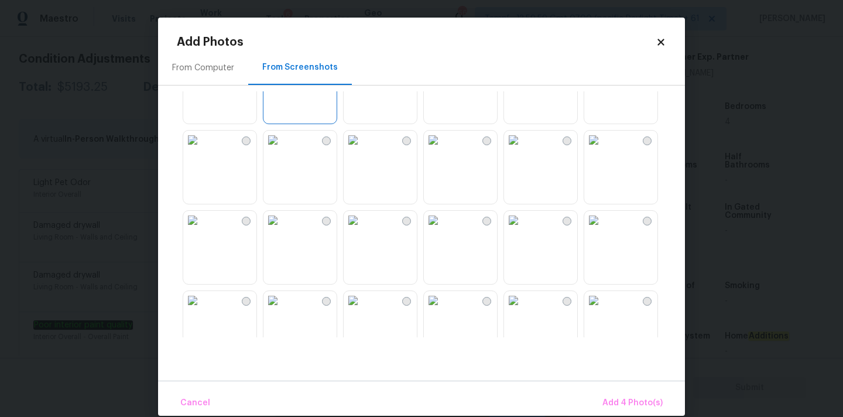
scroll to position [390, 0]
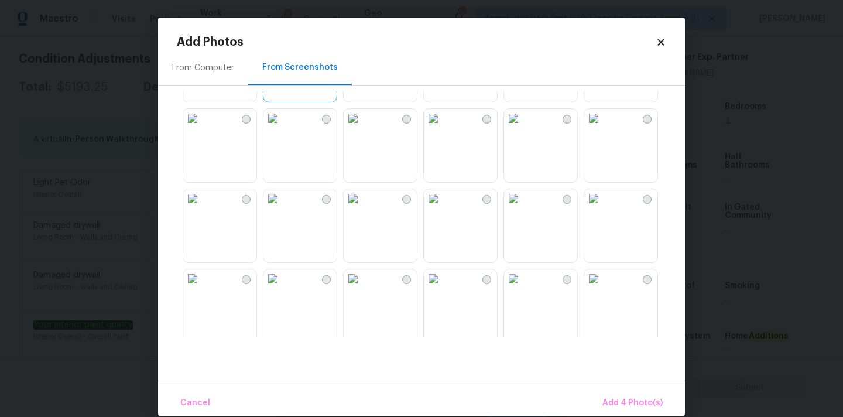
click at [443, 208] on img at bounding box center [433, 198] width 19 height 19
click at [605, 399] on button "Add 5 Photo(s)" at bounding box center [633, 402] width 68 height 25
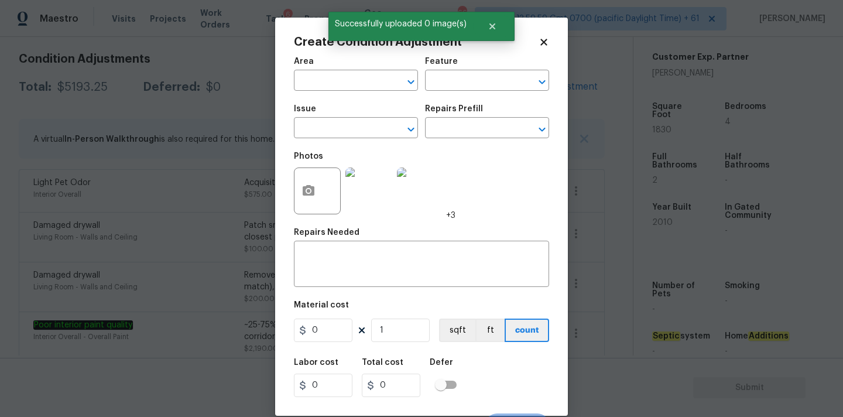
click at [346, 93] on span "Area ​" at bounding box center [356, 73] width 124 height 47
click at [346, 82] on input "text" at bounding box center [339, 82] width 91 height 18
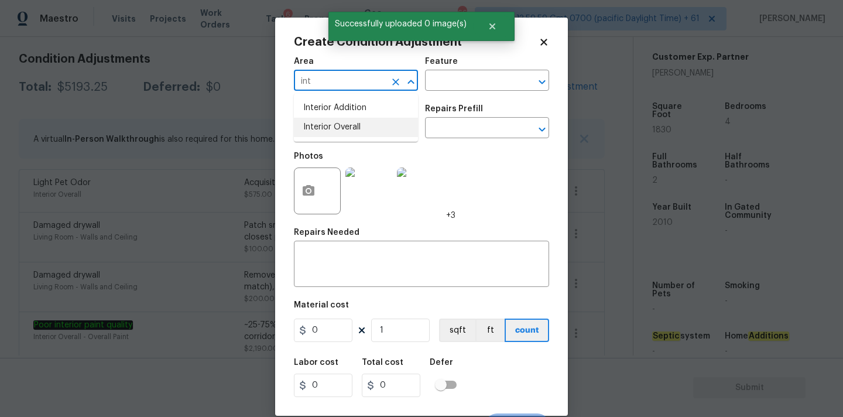
click at [352, 128] on li "Interior Overall" at bounding box center [356, 127] width 124 height 19
type input "Interior Overall"
click at [352, 128] on input "text" at bounding box center [339, 129] width 91 height 18
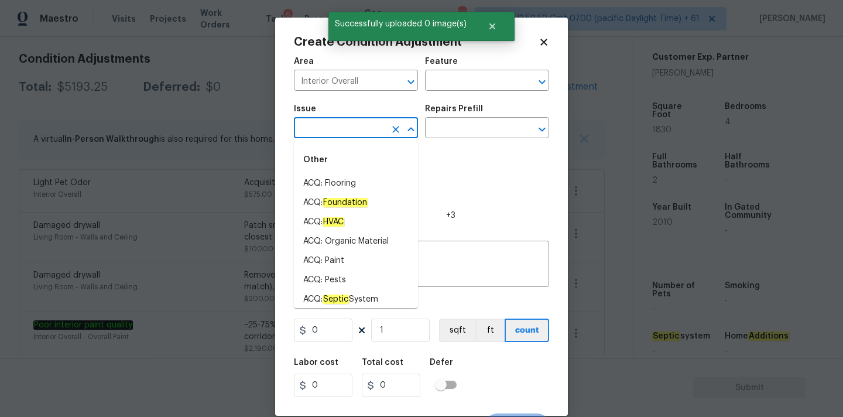
type input "o"
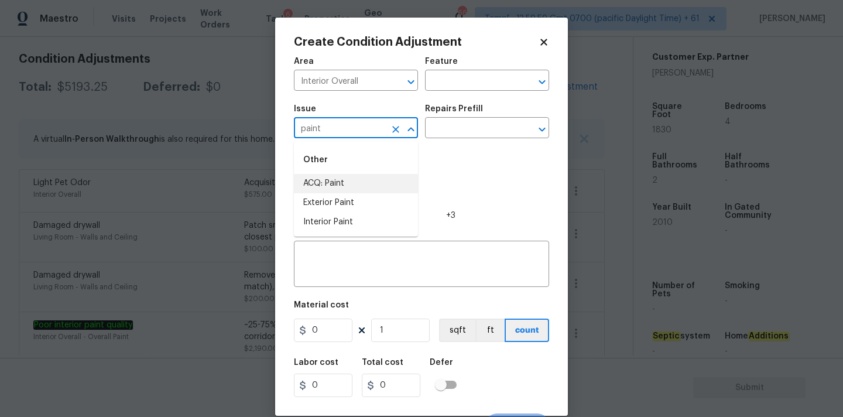
click at [350, 179] on li "ACQ: Paint" at bounding box center [356, 183] width 124 height 19
type input "ACQ: Paint"
click at [484, 128] on input "text" at bounding box center [470, 129] width 91 height 18
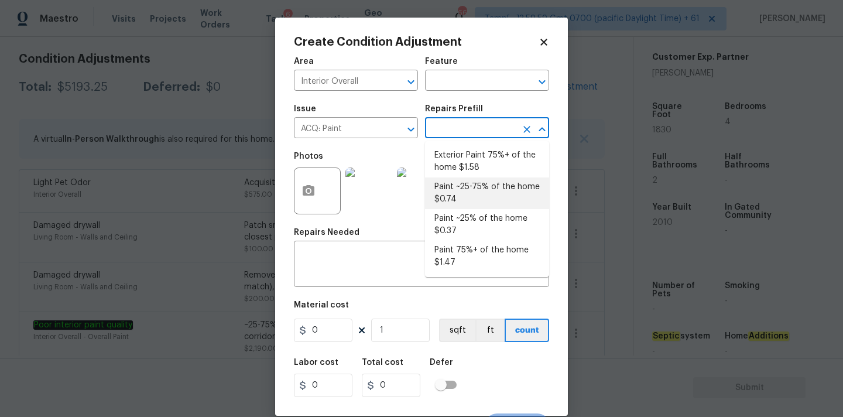
click at [473, 193] on li "Paint ~25-75% of the home $0.74" at bounding box center [487, 193] width 124 height 32
type input "Acquisition"
type textarea "Acquisition Scope: ~25 - 75% of the home needs interior paint"
type input "0.74"
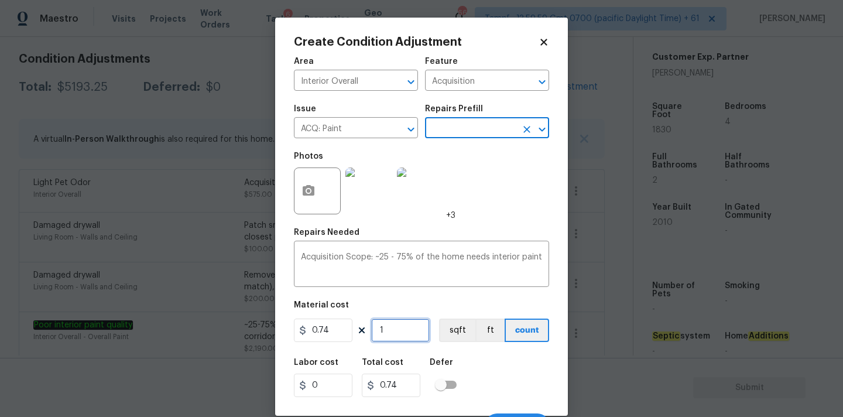
click at [405, 330] on input "1" at bounding box center [400, 329] width 59 height 23
type input "18"
type input "13.32"
type input "183"
type input "135.42"
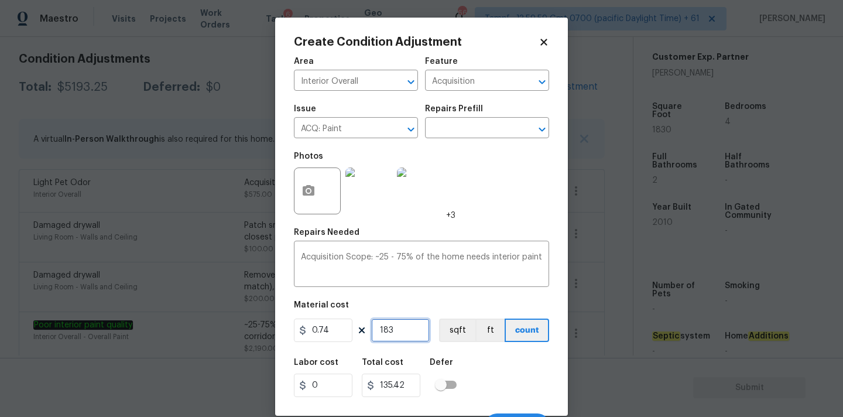
type input "1830"
type input "1354.2"
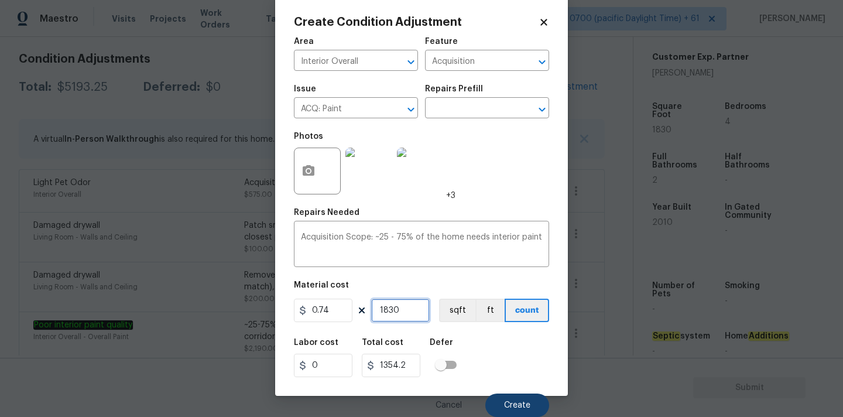
type input "1830"
click at [516, 395] on button "Create" at bounding box center [517, 404] width 64 height 23
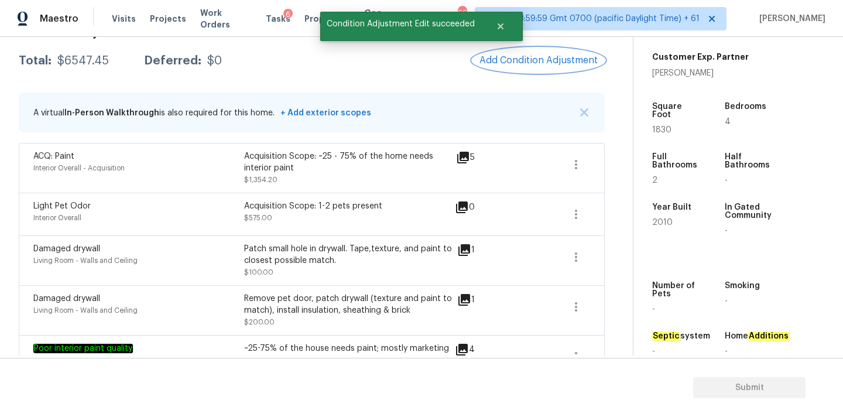
scroll to position [0, 0]
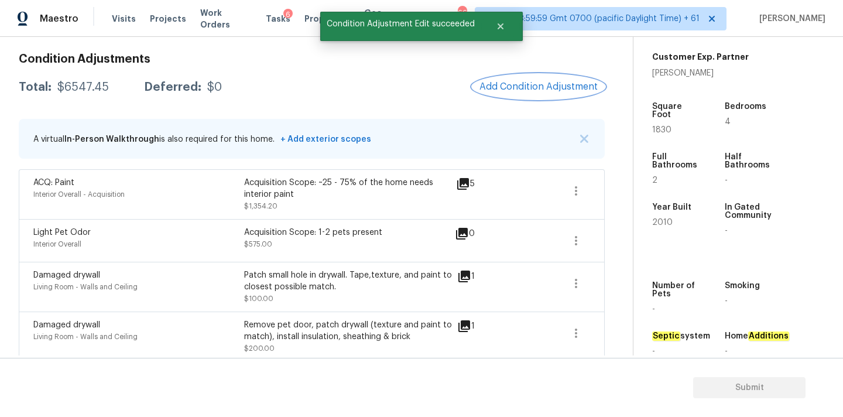
click at [503, 80] on button "Add Condition Adjustment" at bounding box center [538, 86] width 132 height 25
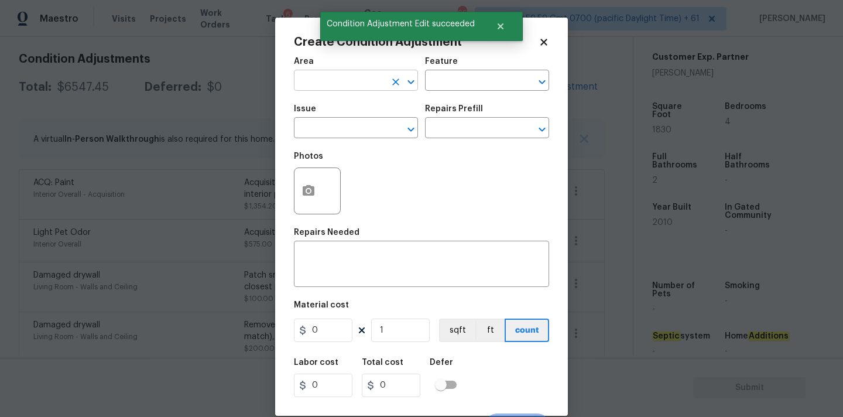
click at [351, 84] on input "text" at bounding box center [339, 82] width 91 height 18
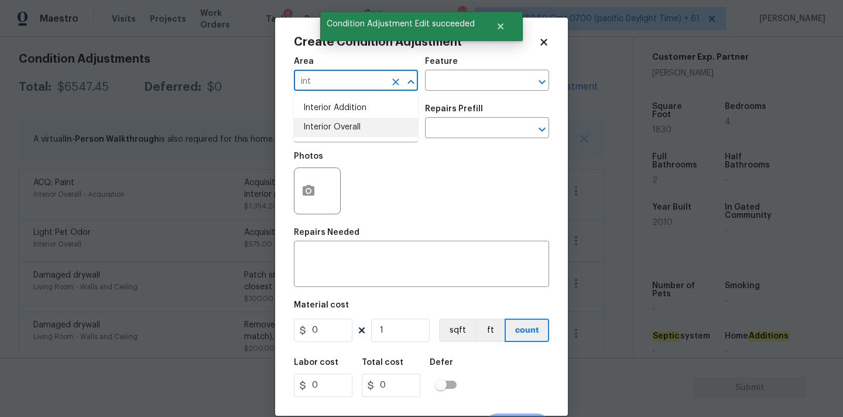
click at [345, 125] on li "Interior Overall" at bounding box center [356, 127] width 124 height 19
type input "Interior Overall"
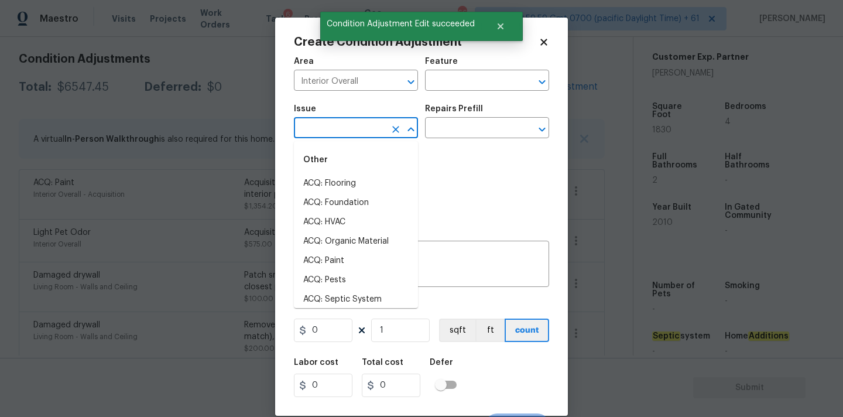
click at [345, 133] on input "text" at bounding box center [339, 129] width 91 height 18
click at [347, 183] on li "ACQ: Flooring" at bounding box center [356, 183] width 124 height 19
type input "ACQ: Flooring"
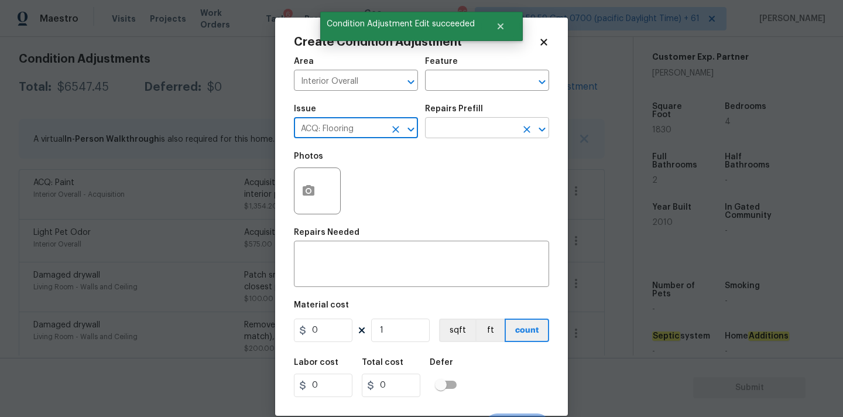
click at [475, 128] on input "text" at bounding box center [470, 129] width 91 height 18
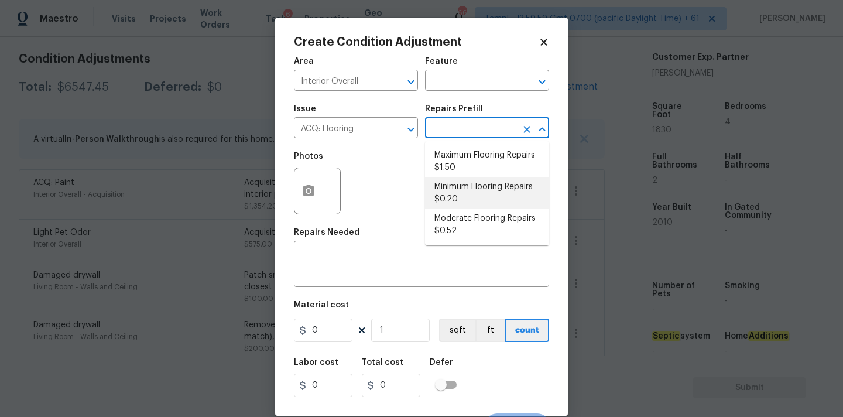
click at [463, 191] on li "Minimum Flooring Repairs $0.20" at bounding box center [487, 193] width 124 height 32
type input "Acquisition"
type textarea "Acquisition Scope: Minimum flooring repairs"
type input "0.2"
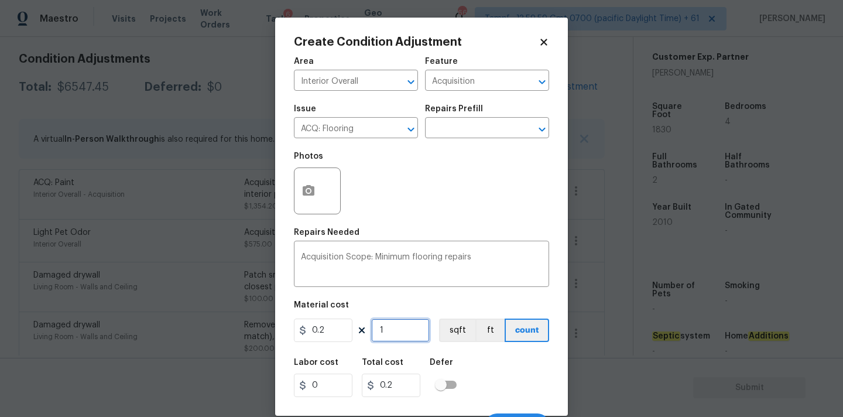
click at [392, 330] on input "1" at bounding box center [400, 329] width 59 height 23
type input "18"
type input "3.6"
type input "183"
type input "36.6"
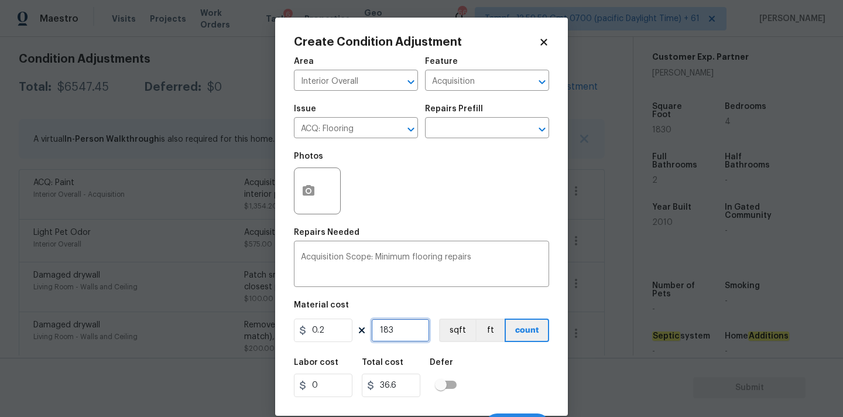
type input "1830"
type input "366"
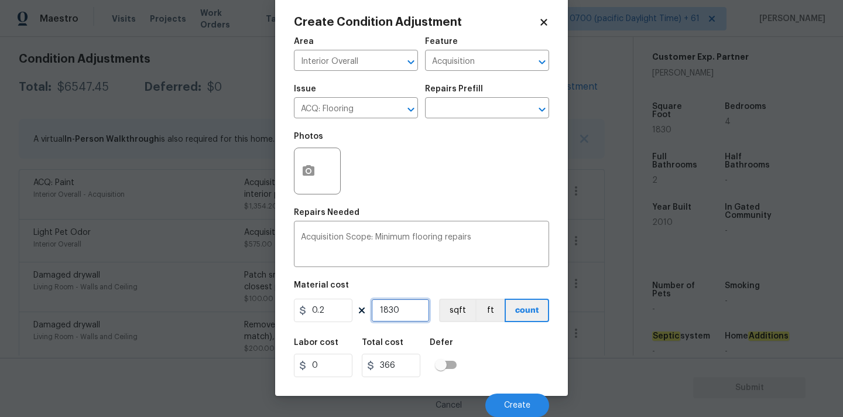
type input "1830"
click at [505, 402] on span "Create" at bounding box center [517, 405] width 26 height 9
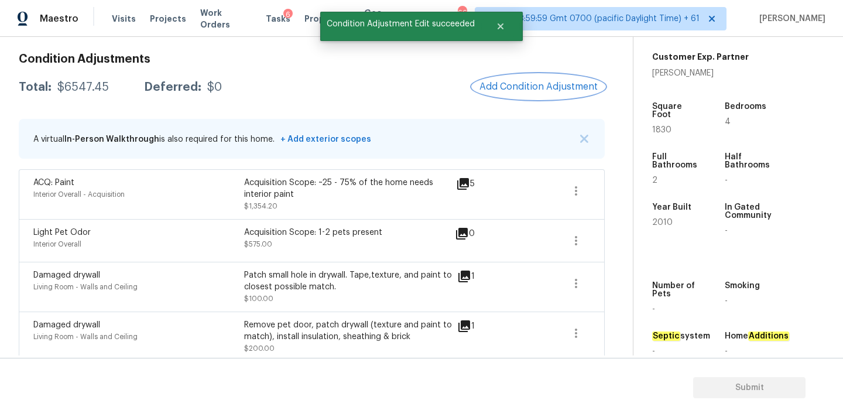
scroll to position [0, 0]
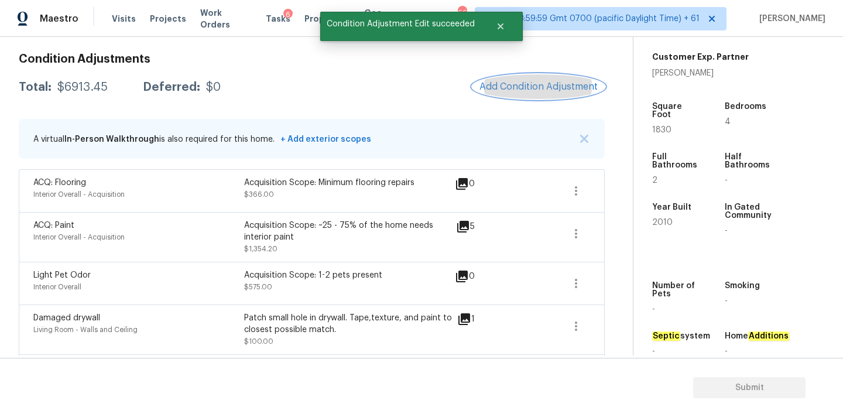
click at [513, 82] on span "Add Condition Adjustment" at bounding box center [538, 86] width 118 height 11
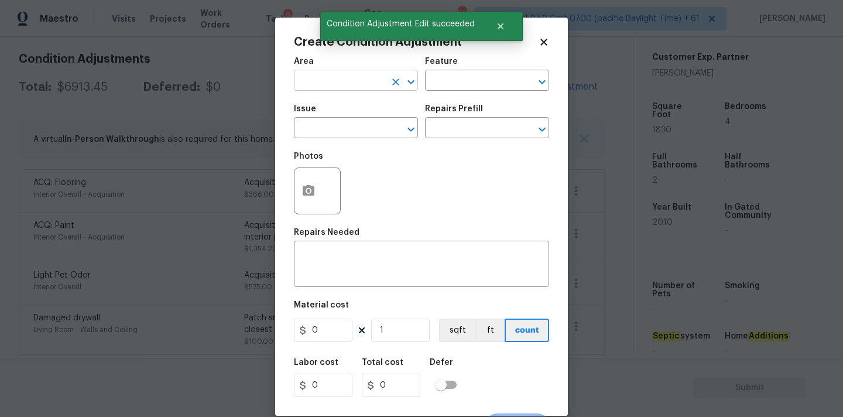
click at [347, 87] on input "text" at bounding box center [339, 82] width 91 height 18
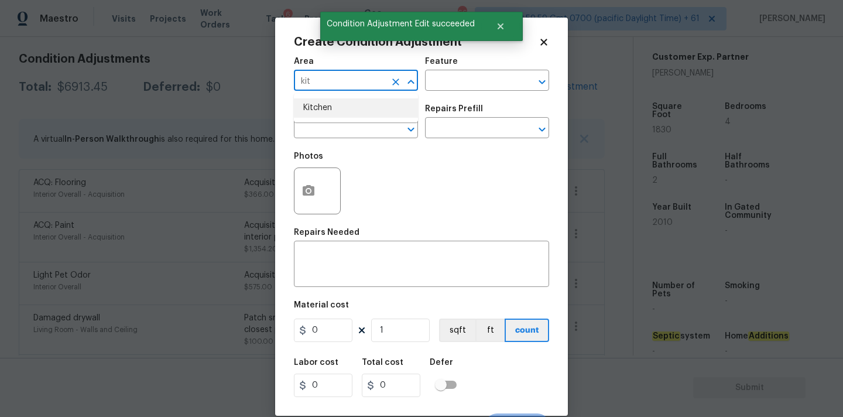
click at [345, 108] on li "Kitchen" at bounding box center [356, 107] width 124 height 19
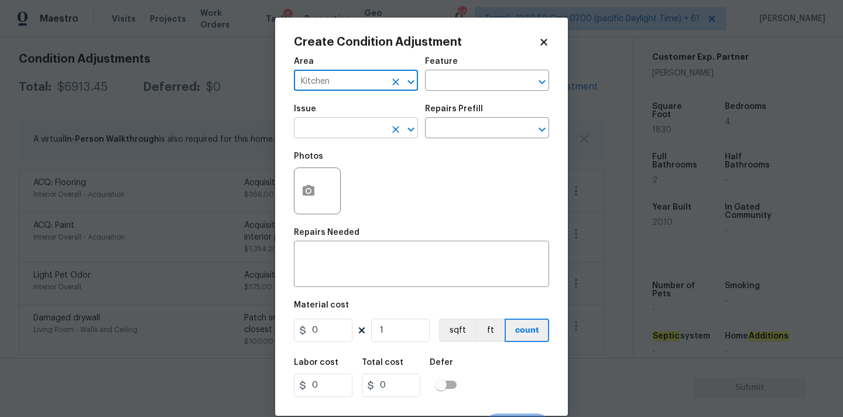
type input "Kitchen"
click at [344, 132] on input "text" at bounding box center [339, 129] width 91 height 18
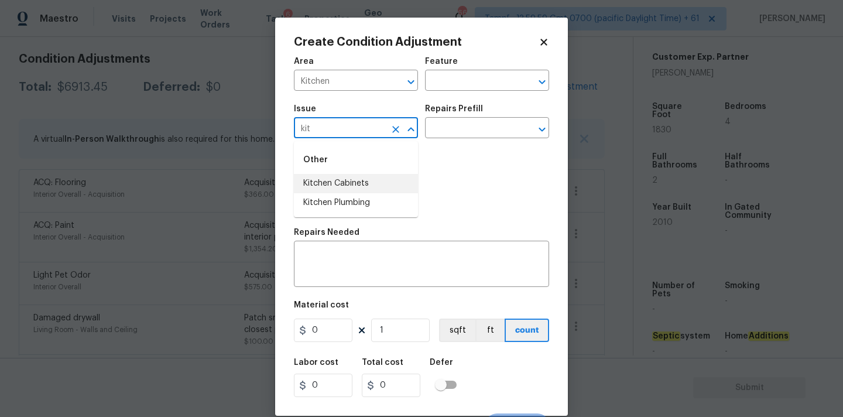
click at [350, 178] on li "Kitchen Cabinets" at bounding box center [356, 183] width 124 height 19
type input "Kitchen Cabinets"
click at [465, 129] on input "text" at bounding box center [470, 129] width 91 height 18
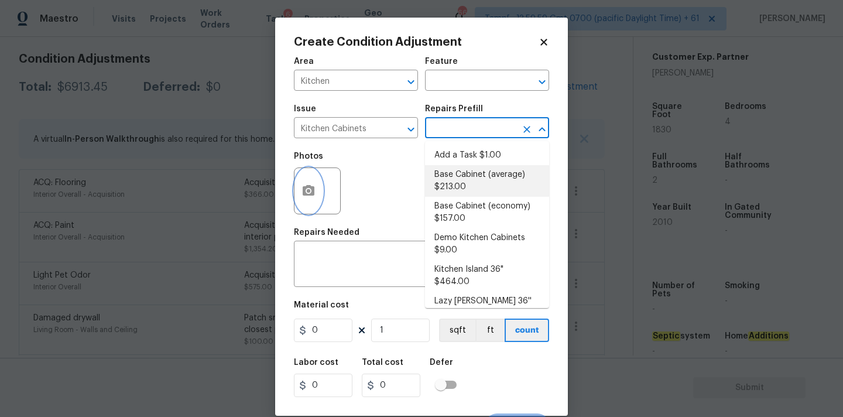
click at [302, 204] on button "button" at bounding box center [308, 191] width 28 height 46
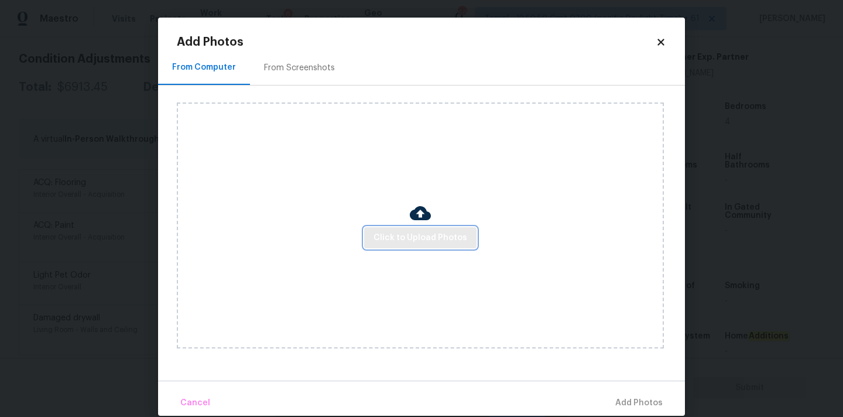
click at [380, 235] on span "Click to Upload Photos" at bounding box center [421, 238] width 94 height 15
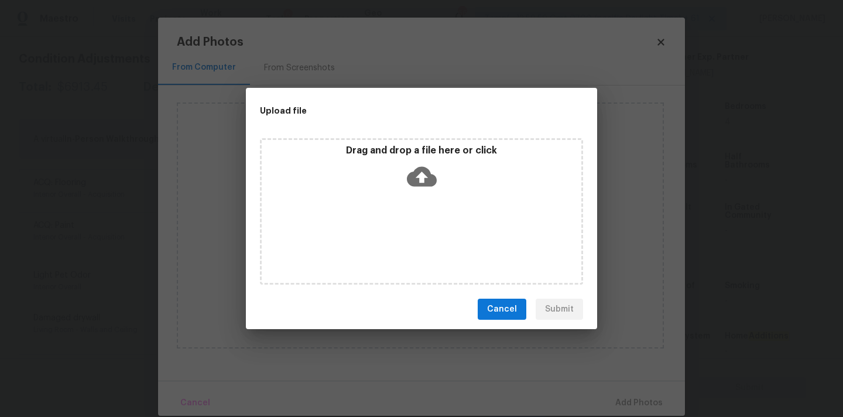
click at [422, 174] on icon at bounding box center [422, 177] width 30 height 30
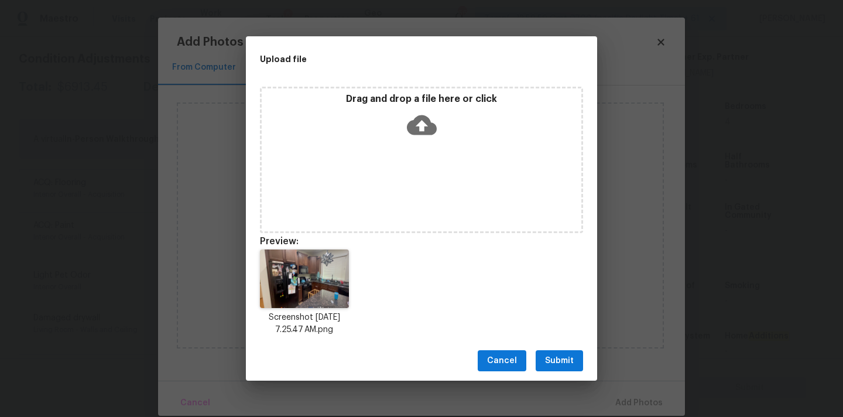
click at [571, 362] on span "Submit" at bounding box center [559, 361] width 29 height 15
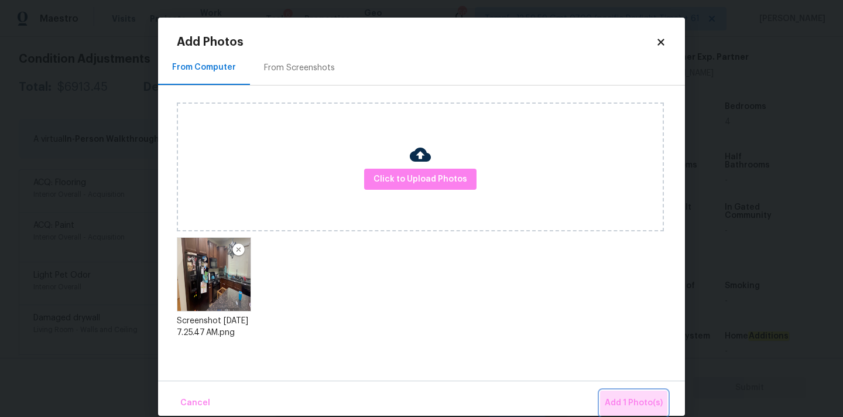
click at [638, 406] on span "Add 1 Photo(s)" at bounding box center [634, 403] width 58 height 15
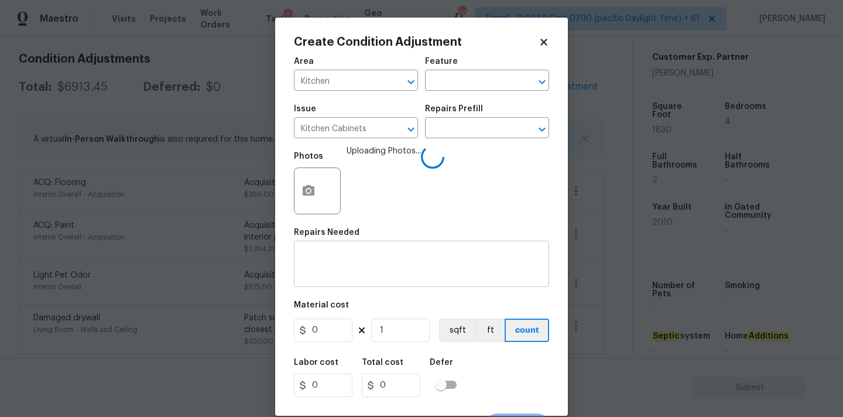
click at [349, 256] on textarea at bounding box center [421, 265] width 241 height 25
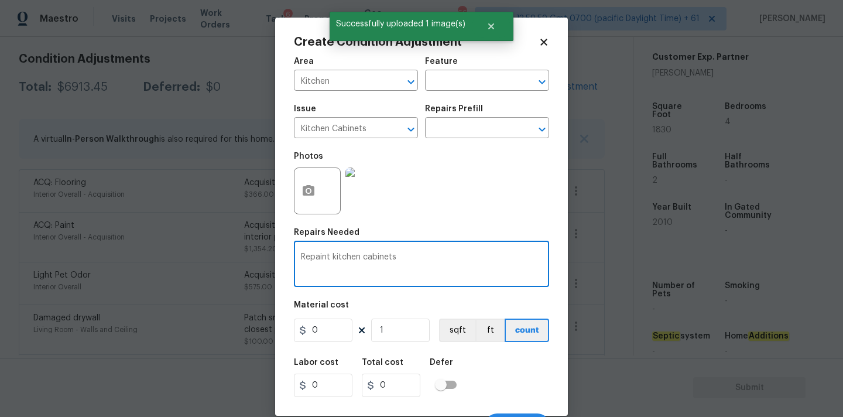
type textarea "Repaint kitchen cabinets"
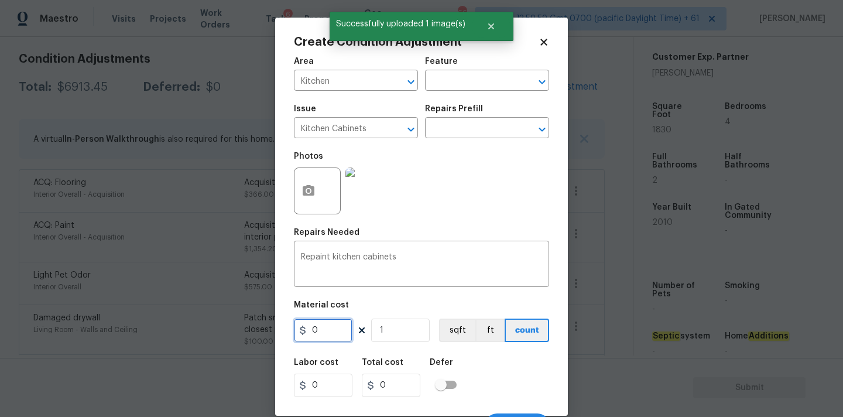
click at [326, 333] on input "0" at bounding box center [323, 329] width 59 height 23
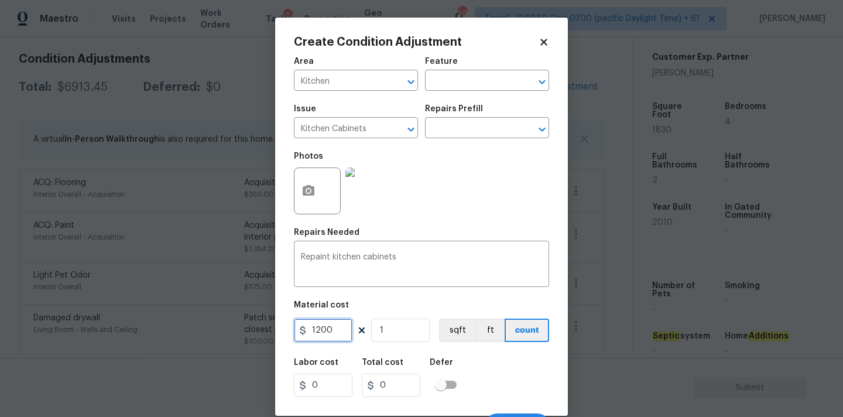
type input "1200"
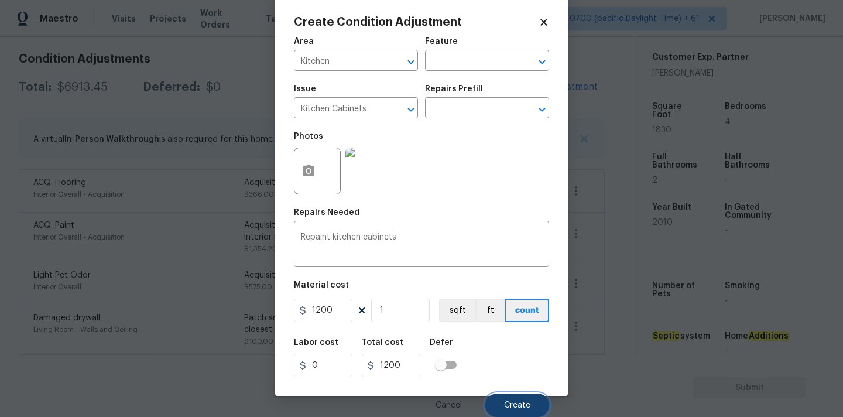
click at [510, 403] on span "Create" at bounding box center [517, 405] width 26 height 9
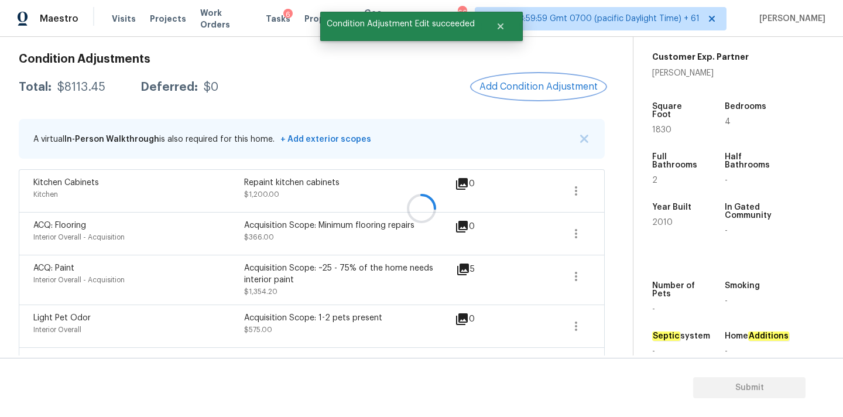
scroll to position [0, 0]
click at [511, 79] on button "Add Condition Adjustment" at bounding box center [538, 86] width 132 height 25
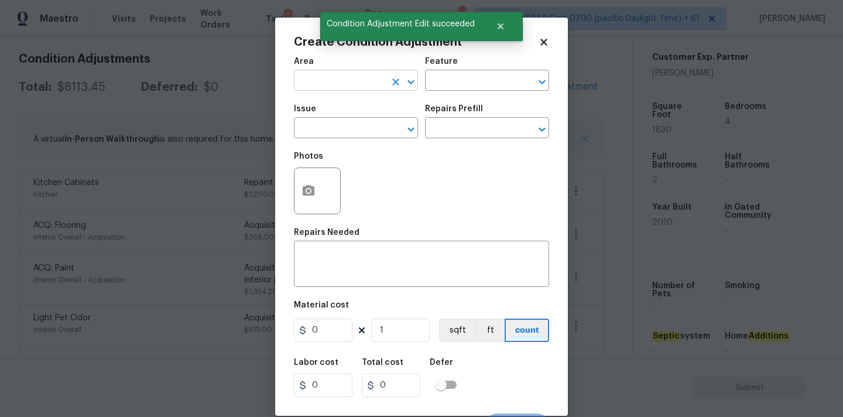
click at [357, 76] on input "text" at bounding box center [339, 82] width 91 height 18
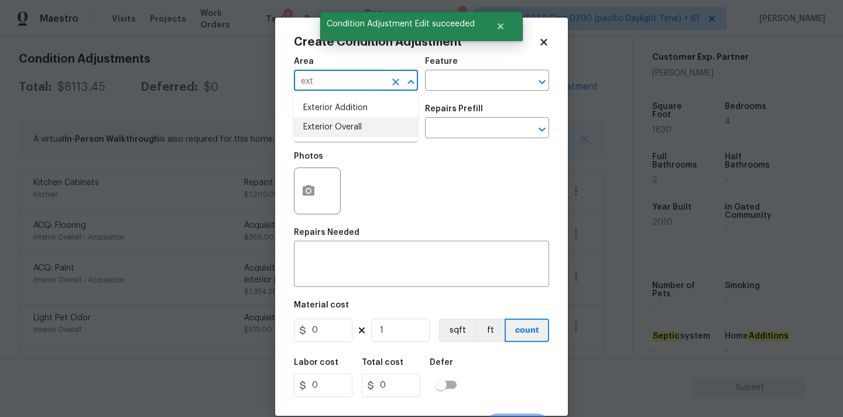
click at [346, 126] on li "Exterior Overall" at bounding box center [356, 127] width 124 height 19
type input "Exterior Overall"
click at [351, 134] on input "text" at bounding box center [339, 129] width 91 height 18
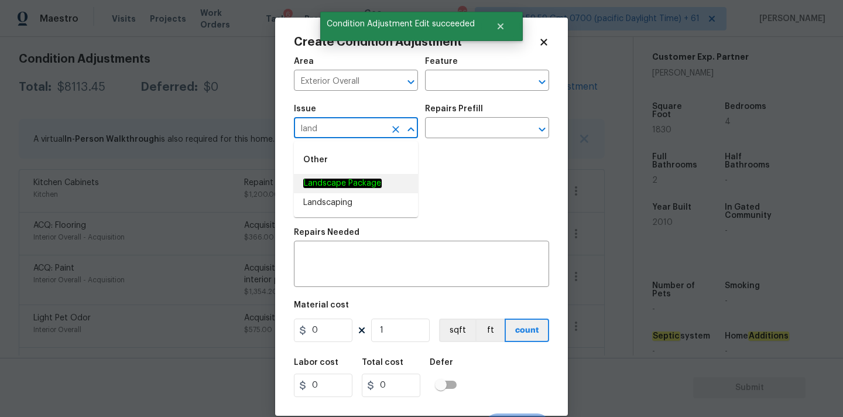
click at [361, 178] on span "Landscape Package" at bounding box center [342, 183] width 78 height 12
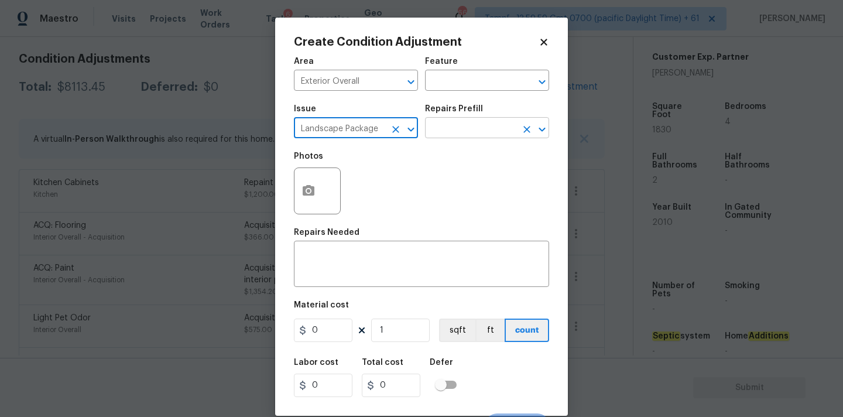
type input "Landscape Package"
click at [466, 132] on input "text" at bounding box center [470, 129] width 91 height 18
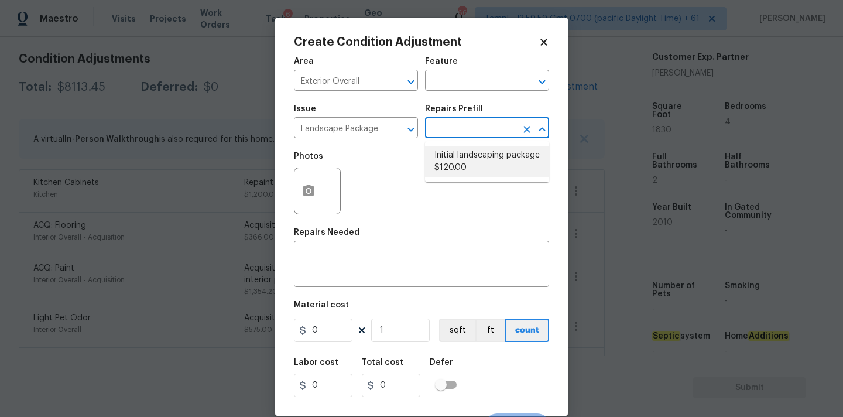
click at [464, 166] on li "Initial landscaping package $120.00" at bounding box center [487, 162] width 124 height 32
type input "Home Readiness Packages"
type textarea "Mowing of grass up to 6" in height. Mow, edge along driveways & sidewalks, trim…"
type input "120"
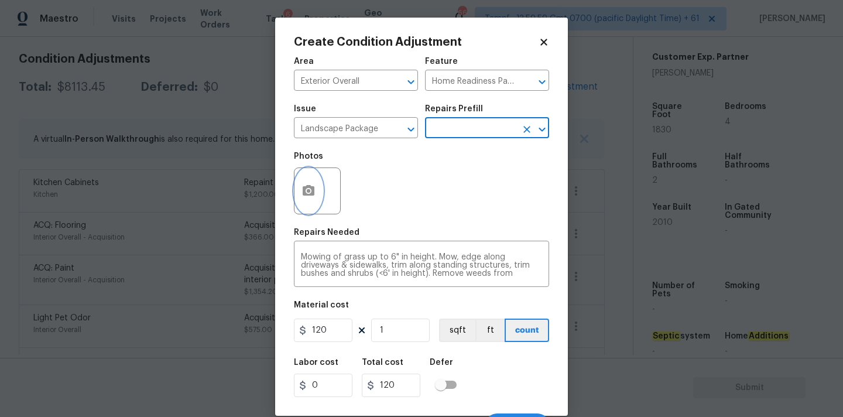
click at [313, 201] on button "button" at bounding box center [308, 191] width 28 height 46
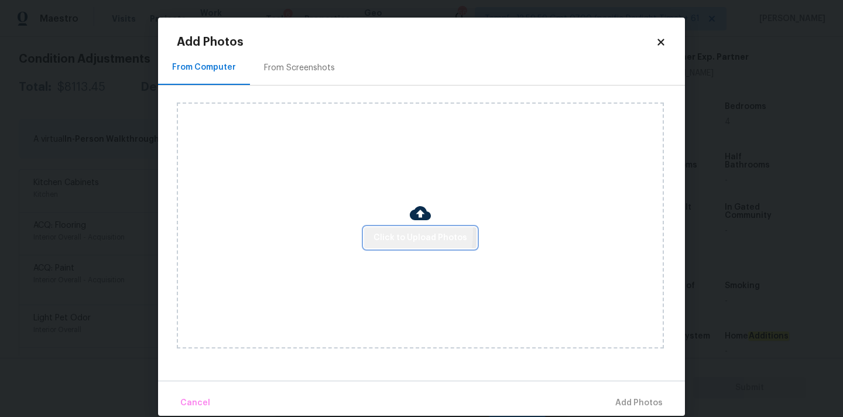
click at [375, 232] on button "Click to Upload Photos" at bounding box center [420, 238] width 112 height 22
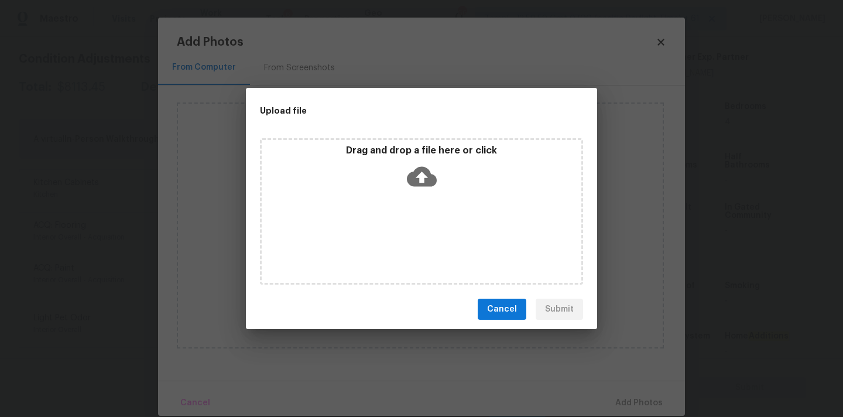
click at [423, 169] on icon at bounding box center [422, 177] width 30 height 20
